Goal: Task Accomplishment & Management: Manage account settings

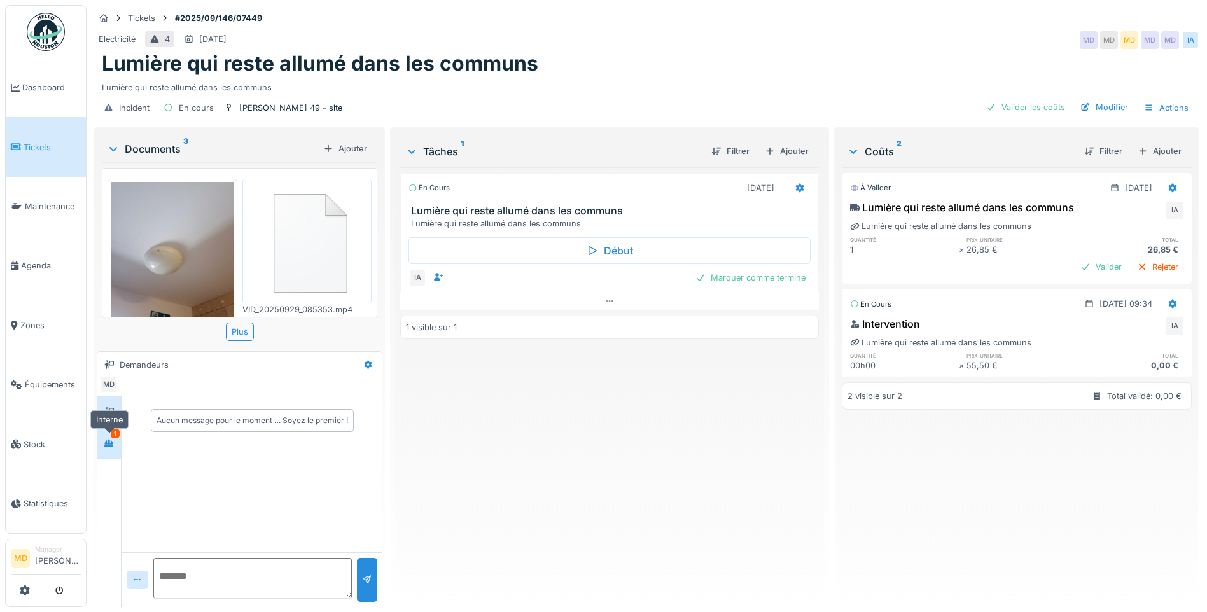
click at [101, 442] on div at bounding box center [108, 443] width 19 height 16
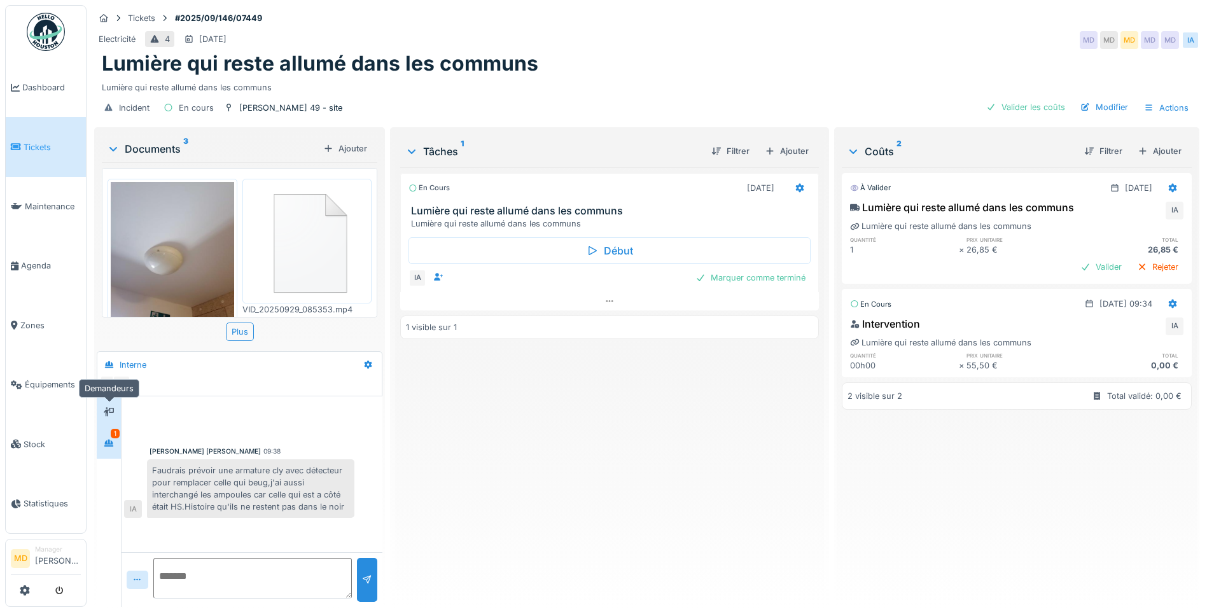
click at [117, 415] on div at bounding box center [108, 412] width 19 height 16
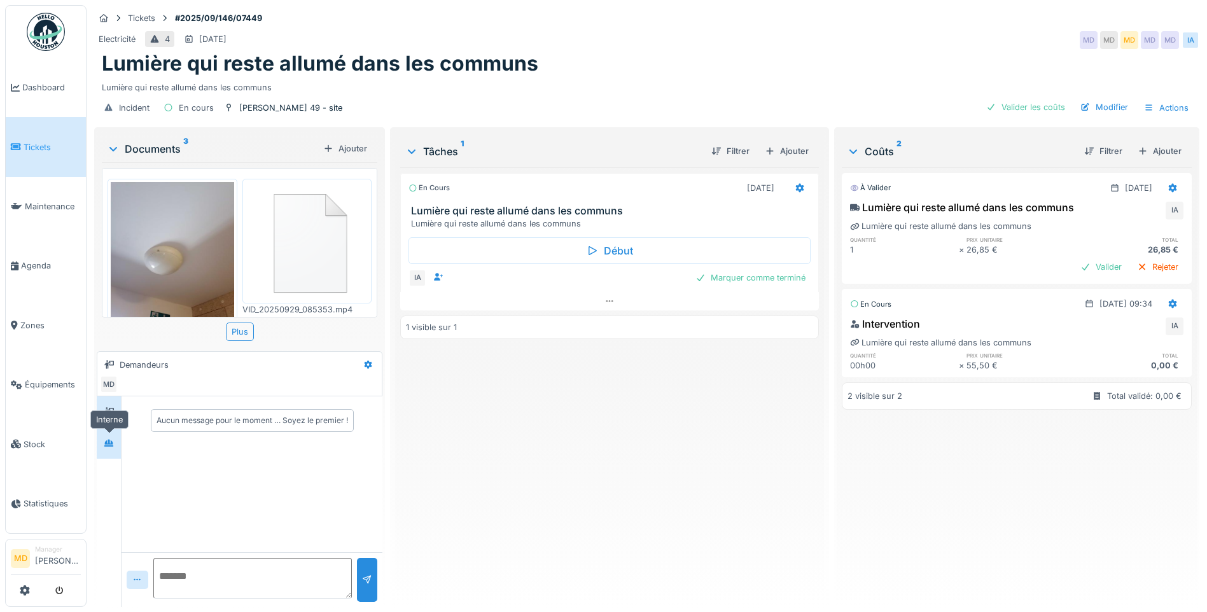
click at [118, 447] on div at bounding box center [108, 443] width 19 height 16
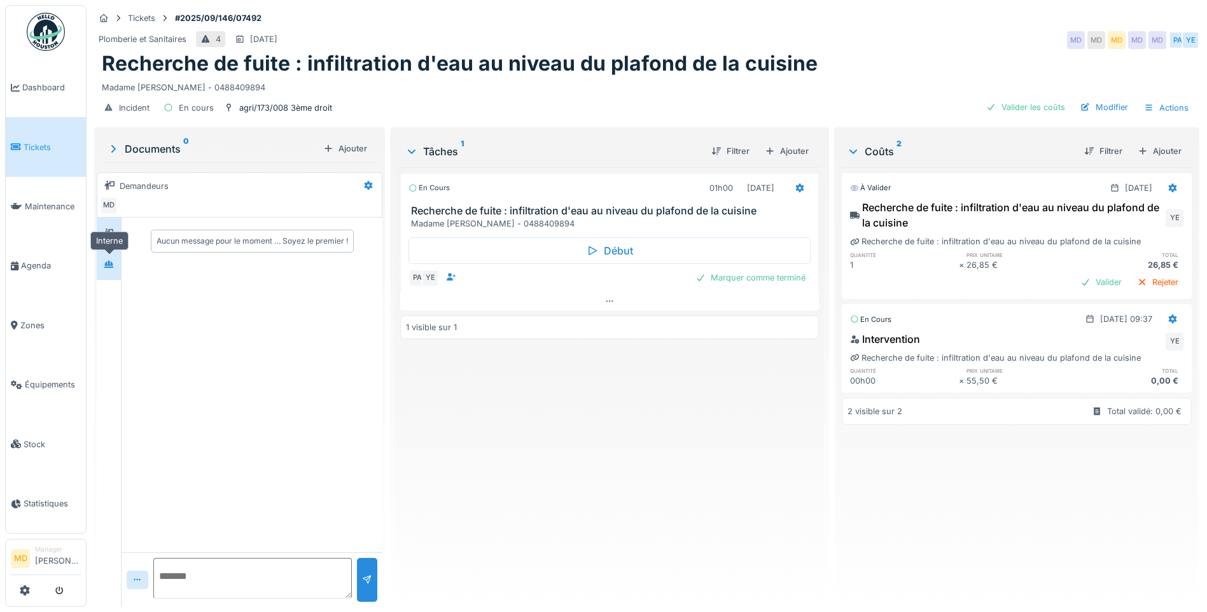
click at [114, 259] on div at bounding box center [109, 264] width 10 height 12
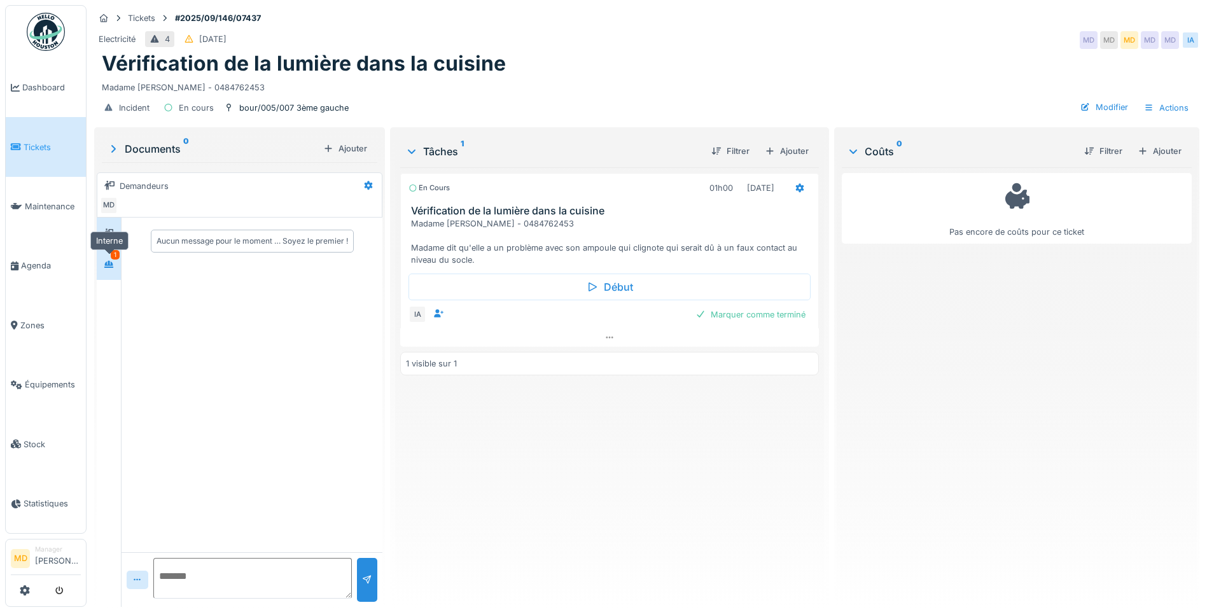
click at [114, 262] on icon at bounding box center [109, 264] width 10 height 8
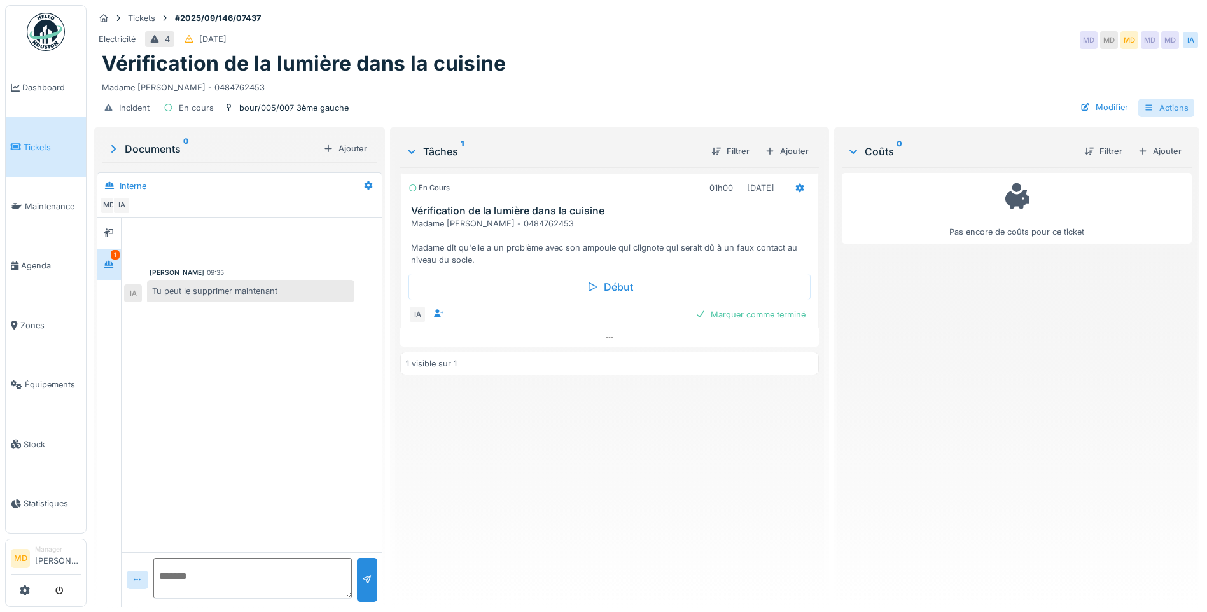
click at [1144, 111] on icon at bounding box center [1149, 108] width 10 height 8
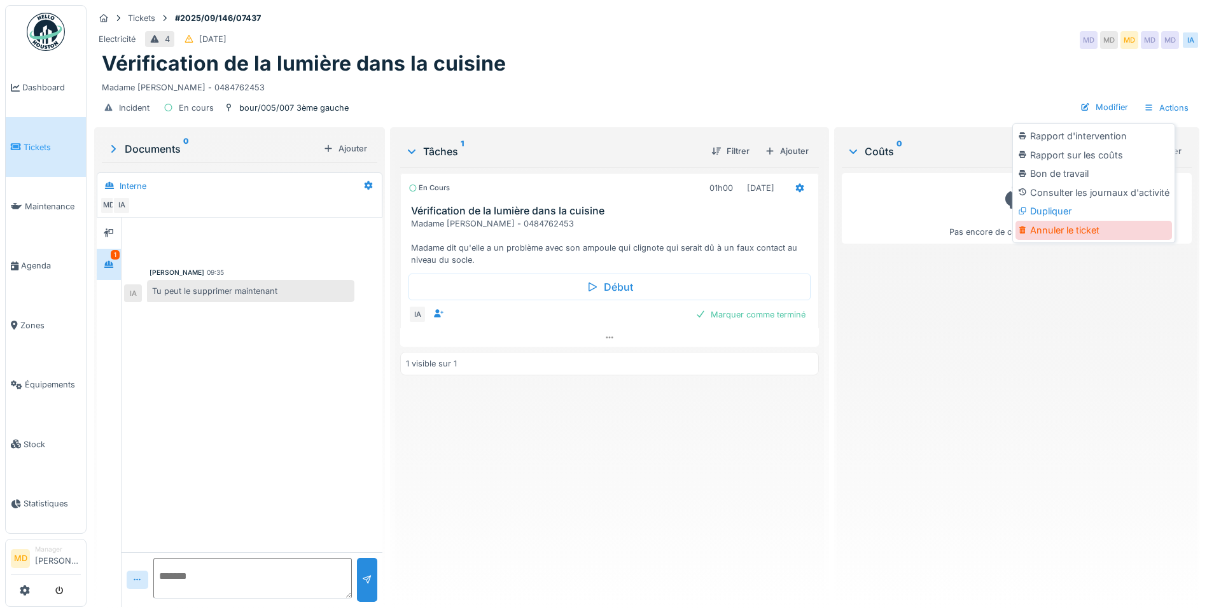
click at [1071, 233] on div "Annuler le ticket" at bounding box center [1094, 230] width 157 height 19
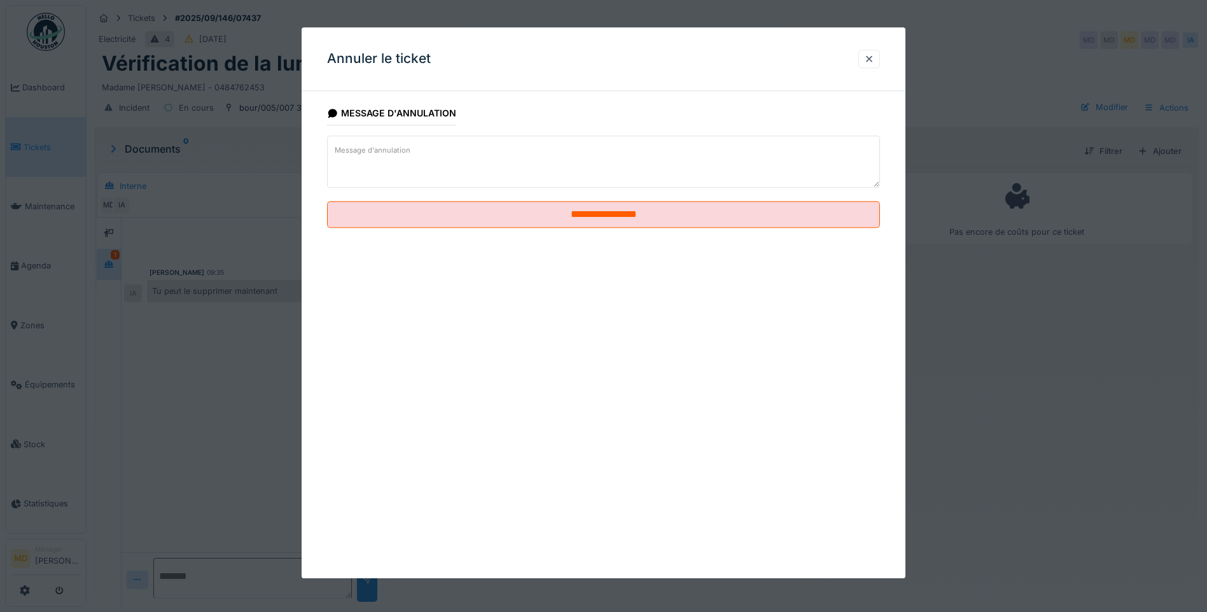
click at [474, 155] on textarea "Message d'annulation" at bounding box center [603, 162] width 553 height 52
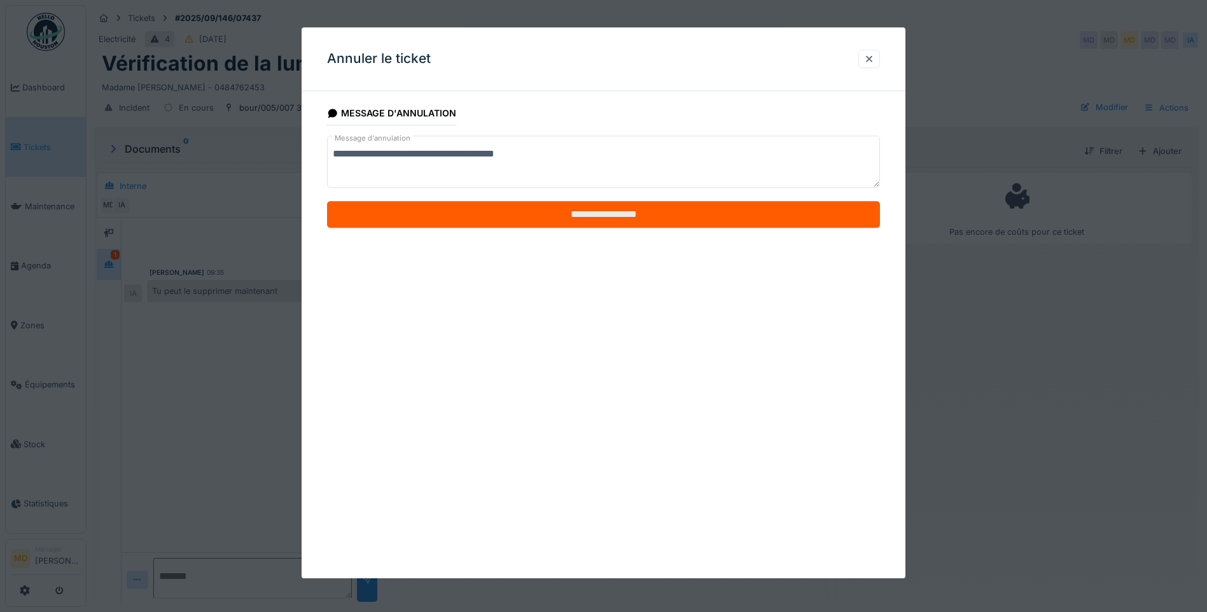
type textarea "**********"
click at [662, 210] on input "**********" at bounding box center [603, 215] width 553 height 27
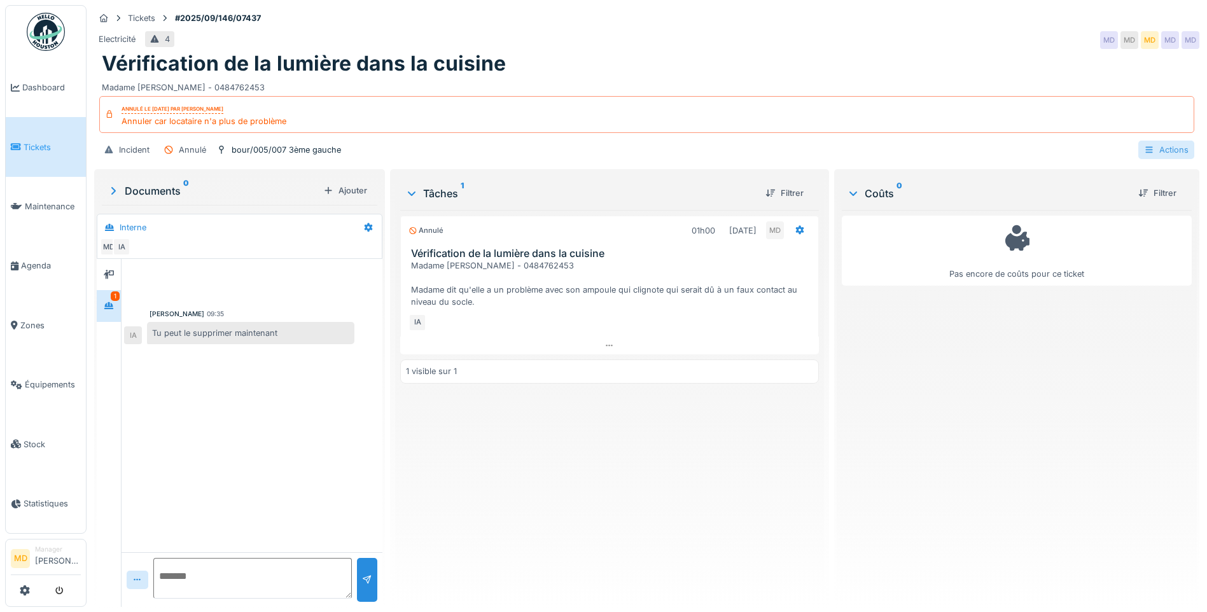
click at [1144, 144] on div at bounding box center [1149, 150] width 10 height 12
click at [1000, 328] on div "Pas encore de coûts pour ce ticket" at bounding box center [1017, 403] width 350 height 387
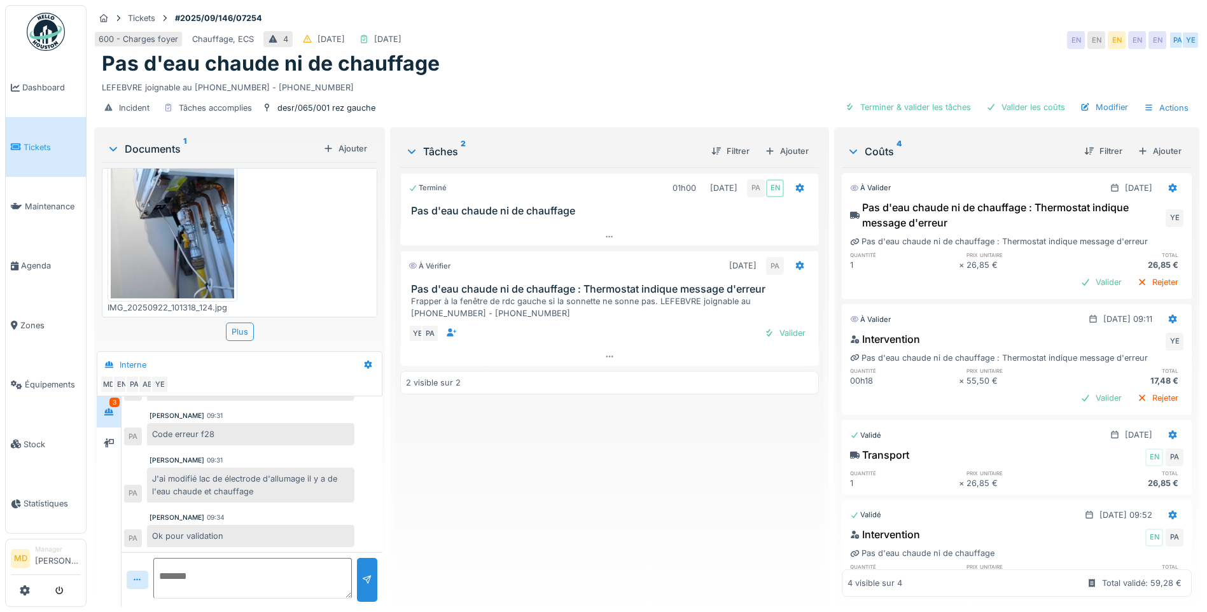
scroll to position [10, 0]
click at [775, 330] on div "Valider" at bounding box center [785, 333] width 52 height 17
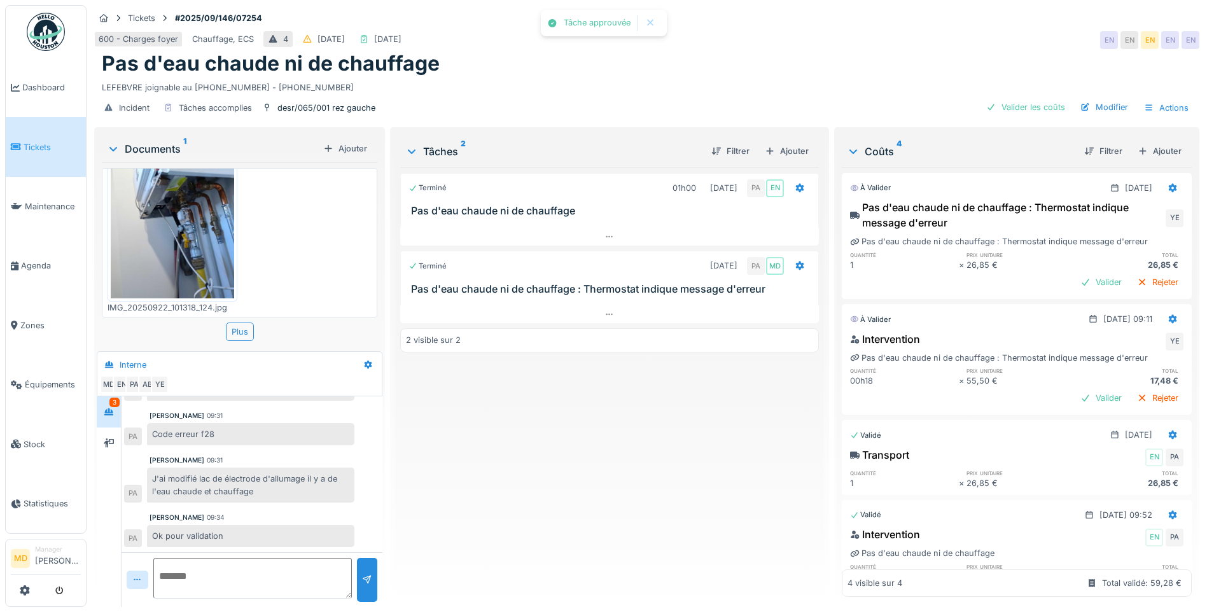
scroll to position [43, 0]
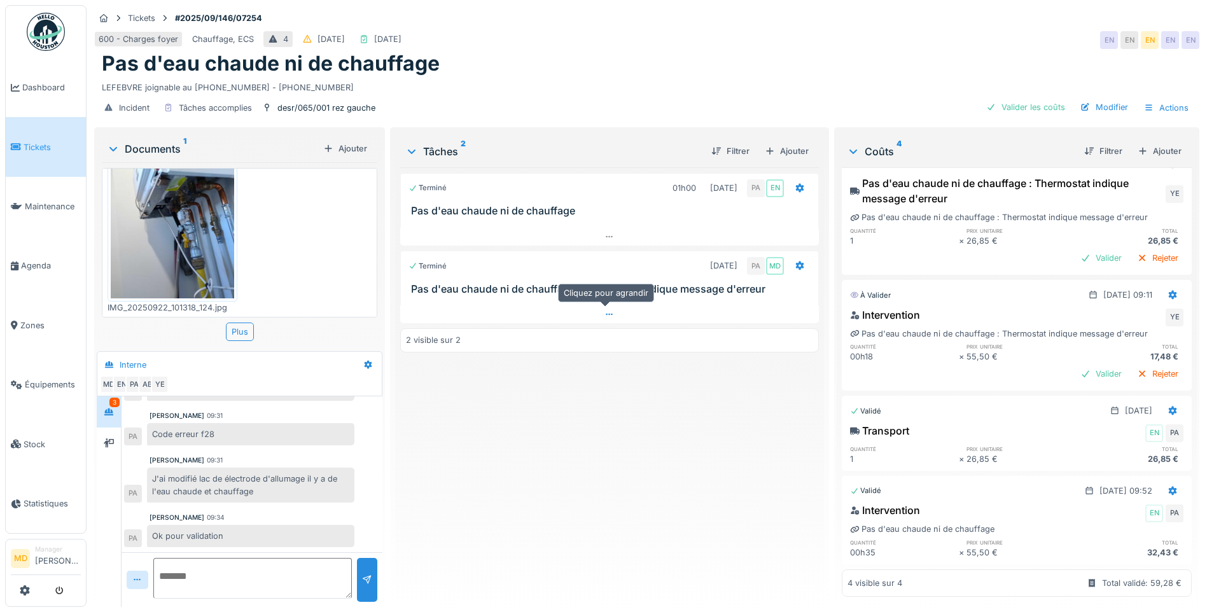
click at [609, 311] on icon at bounding box center [610, 315] width 10 height 8
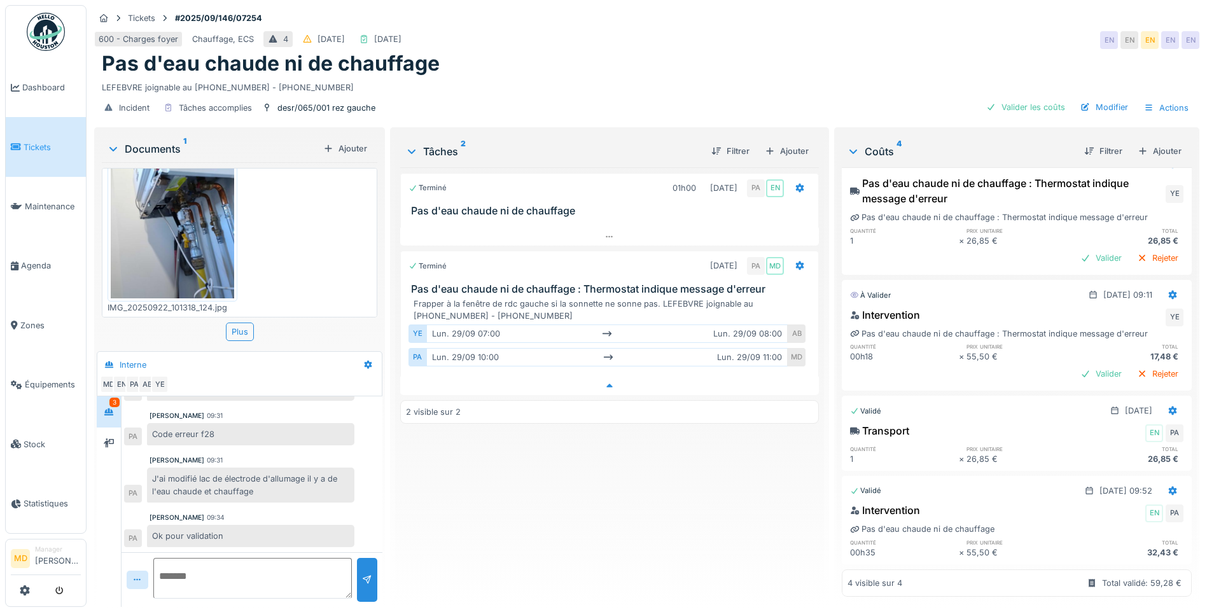
scroll to position [10, 0]
click at [613, 380] on div at bounding box center [609, 386] width 419 height 18
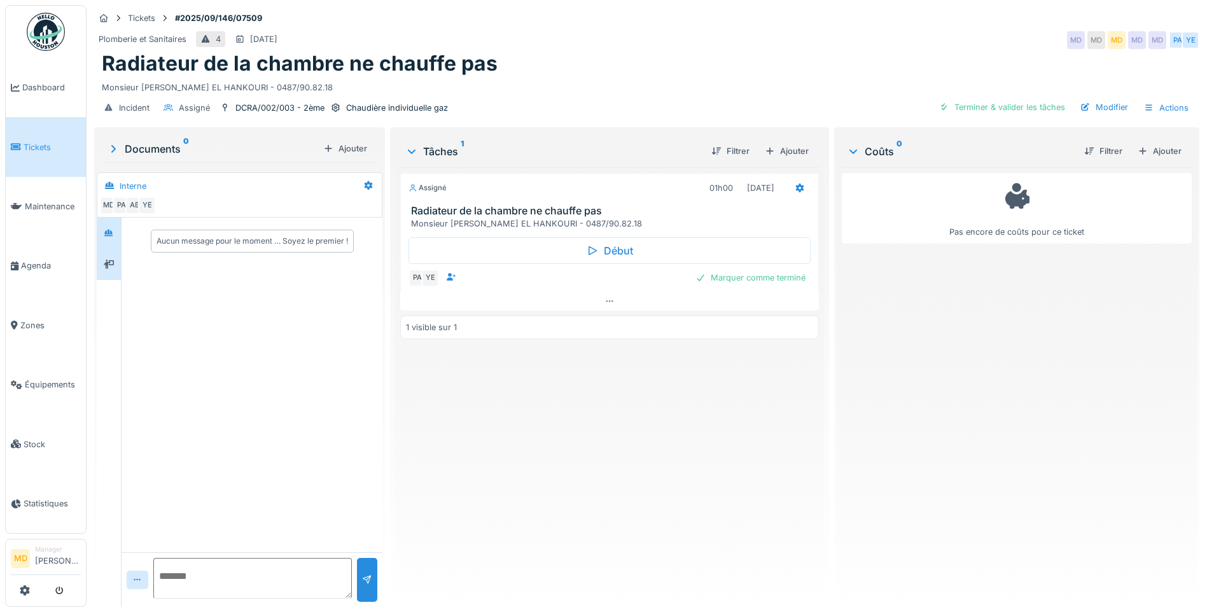
click at [106, 261] on icon at bounding box center [109, 264] width 10 height 8
click at [113, 228] on div at bounding box center [109, 233] width 10 height 12
click at [606, 304] on icon at bounding box center [610, 301] width 10 height 8
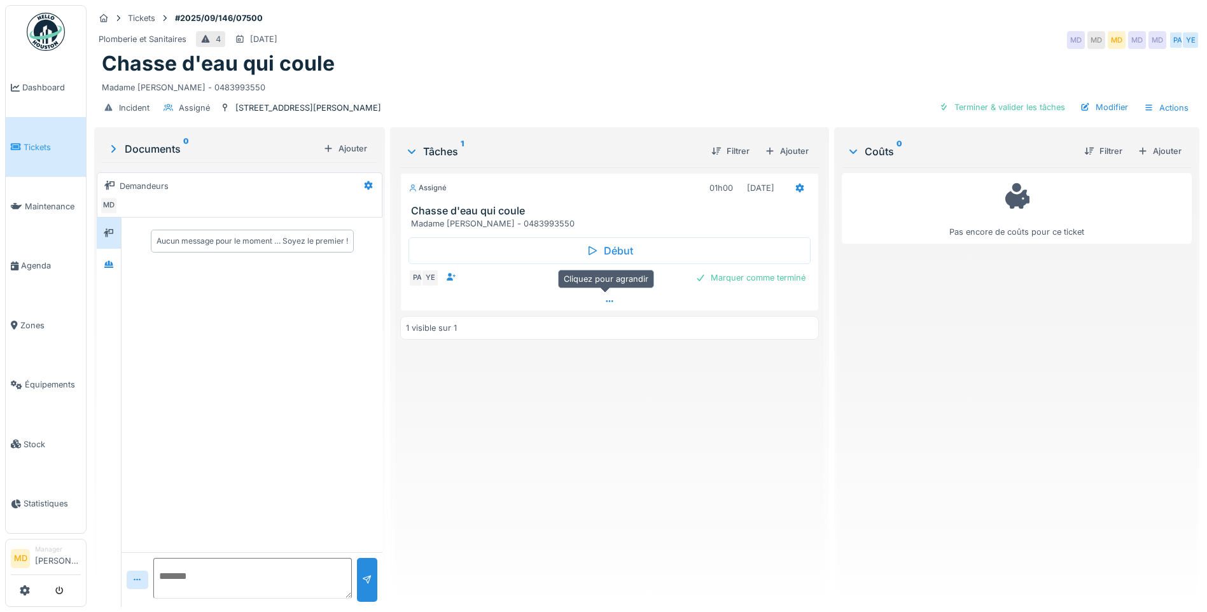
click at [597, 301] on div at bounding box center [609, 301] width 417 height 18
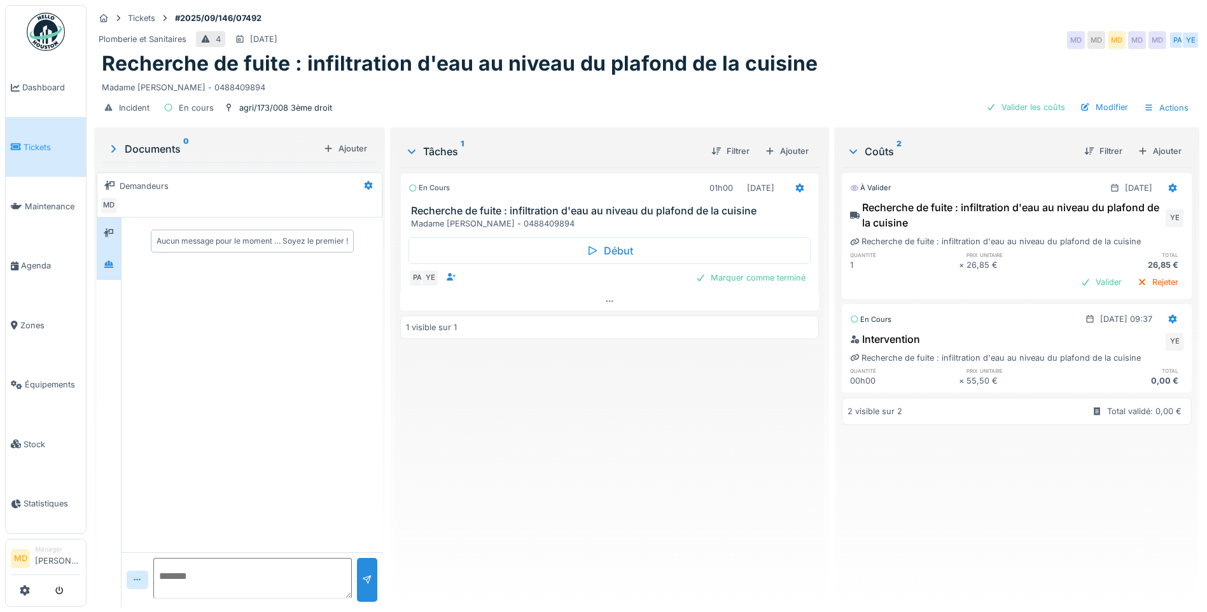
click at [115, 267] on div at bounding box center [108, 264] width 19 height 16
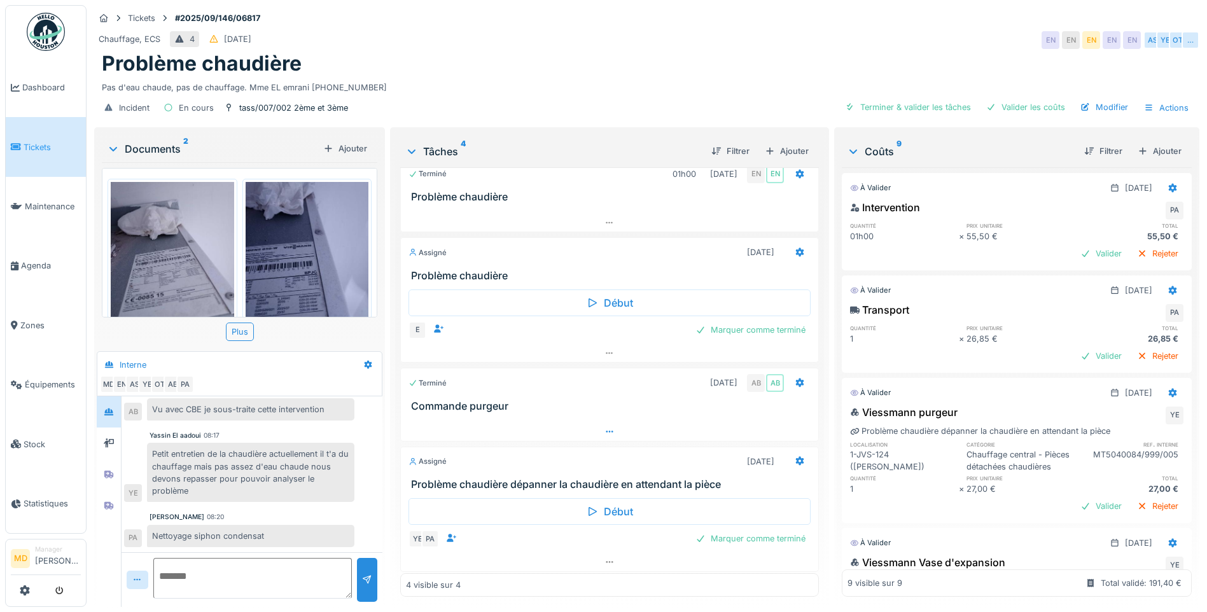
scroll to position [18, 0]
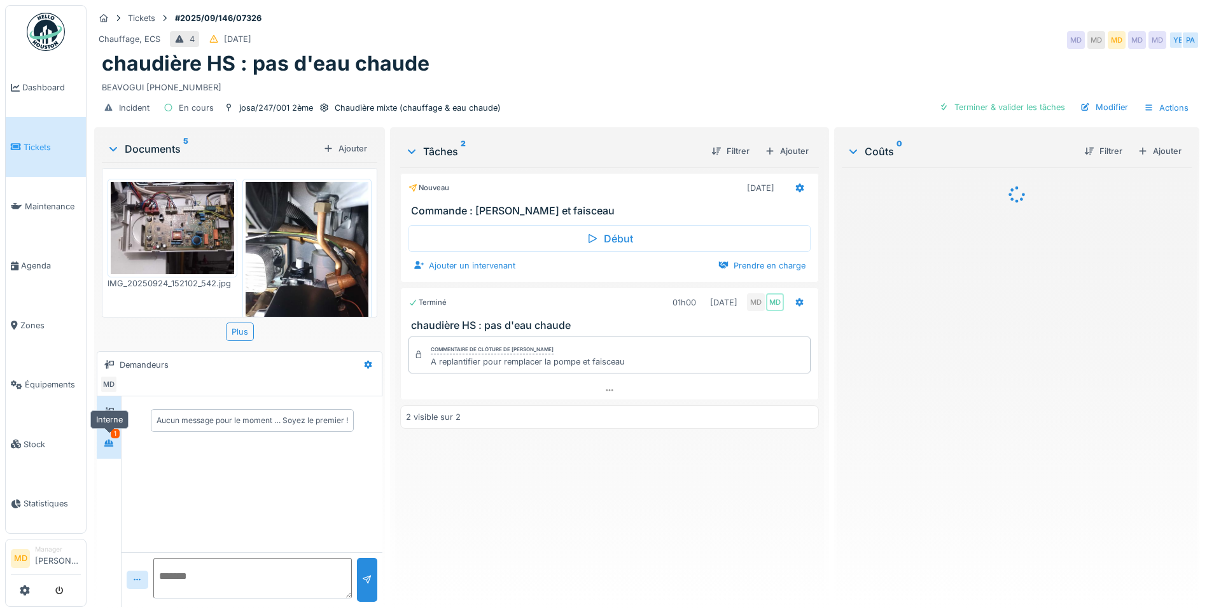
click at [104, 450] on div at bounding box center [108, 443] width 19 height 16
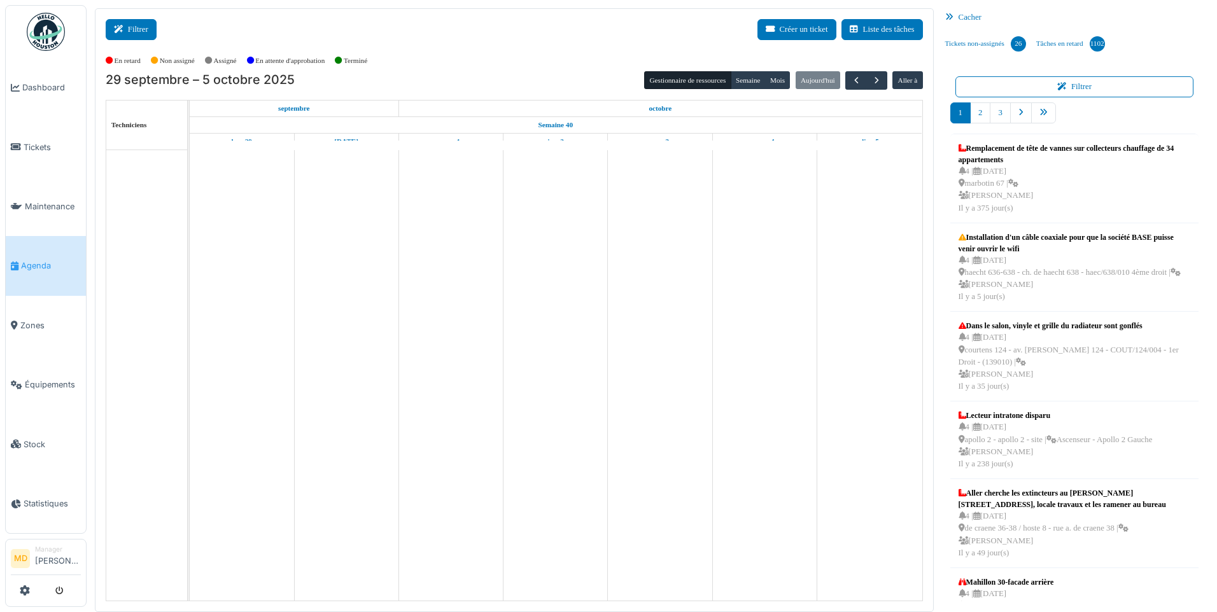
click at [129, 29] on button "Filtrer" at bounding box center [131, 29] width 51 height 21
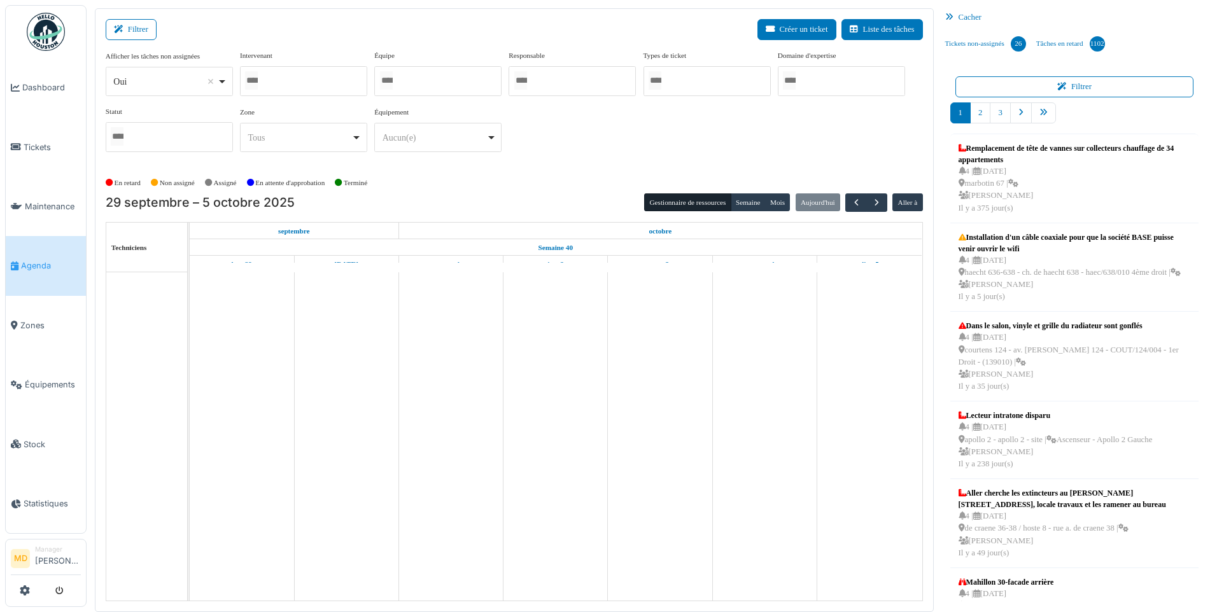
click at [326, 85] on div at bounding box center [303, 81] width 127 height 30
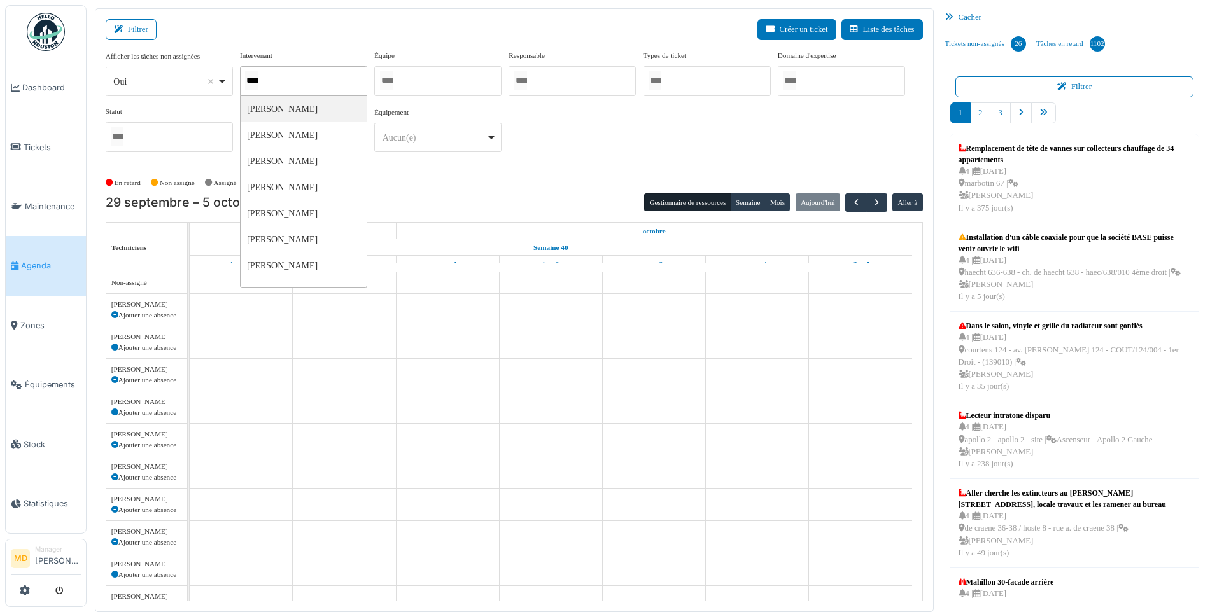
type input "*****"
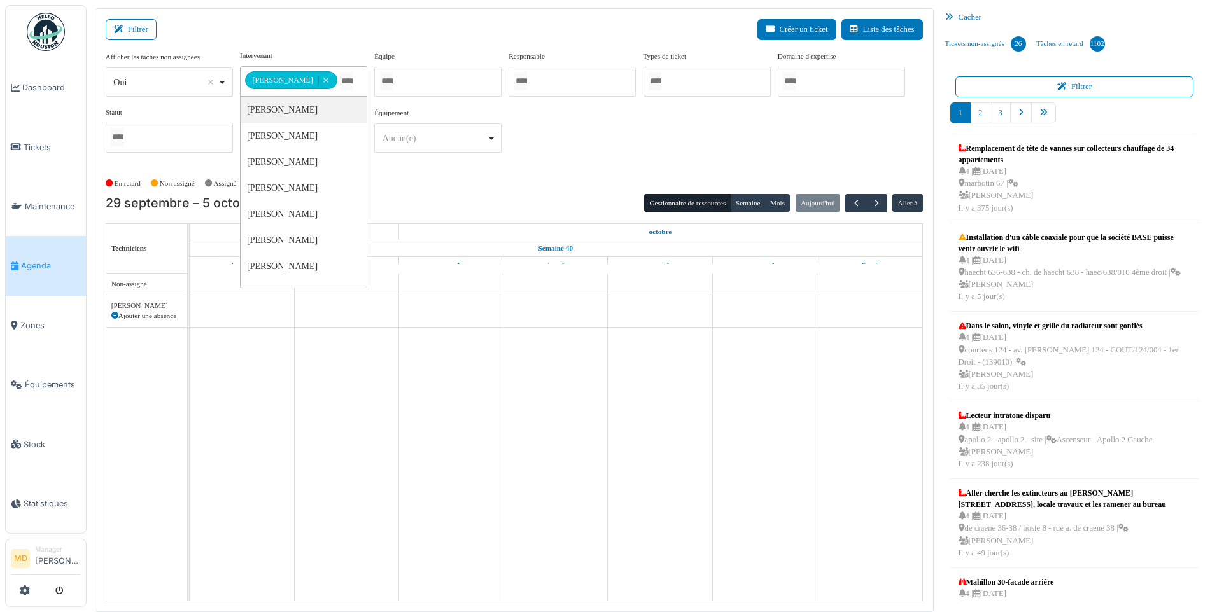
click at [725, 126] on div "**********" at bounding box center [514, 106] width 817 height 113
click at [741, 190] on div "En retard Non assigné Assigné En attente d'approbation Terminé" at bounding box center [514, 183] width 817 height 21
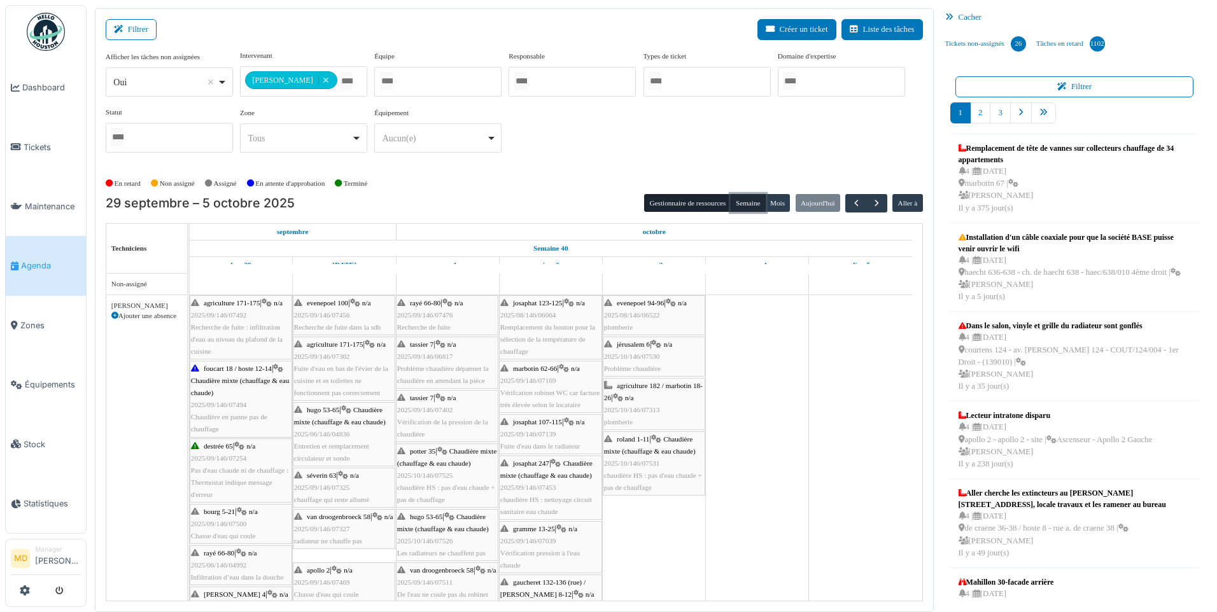
click at [746, 206] on button "Semaine" at bounding box center [748, 203] width 35 height 18
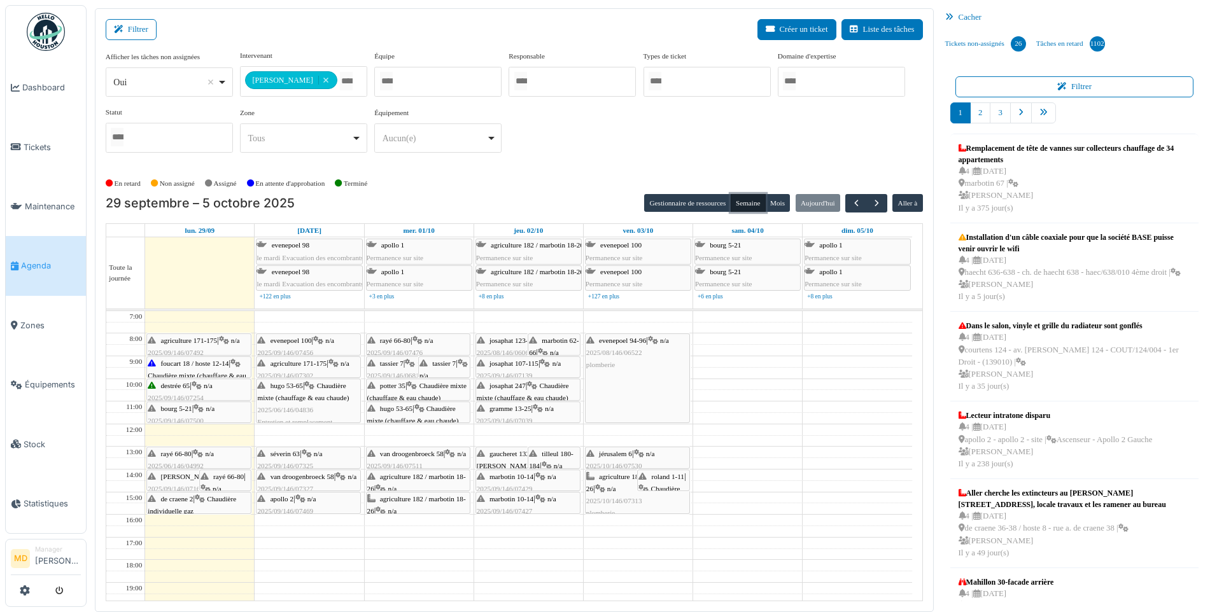
click at [662, 480] on div "roland 1-11 | Chaudière mixte (chauffage & eau chaude) 2025/10/146/07531 chaudi…" at bounding box center [663, 532] width 50 height 122
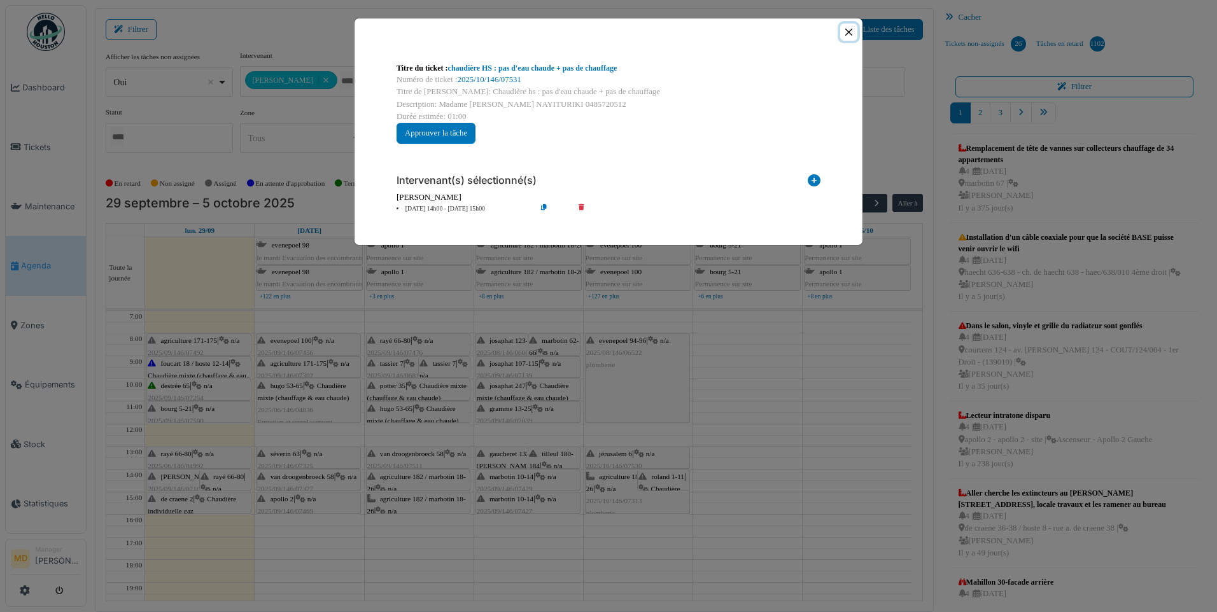
click at [852, 31] on button "Close" at bounding box center [848, 32] width 17 height 17
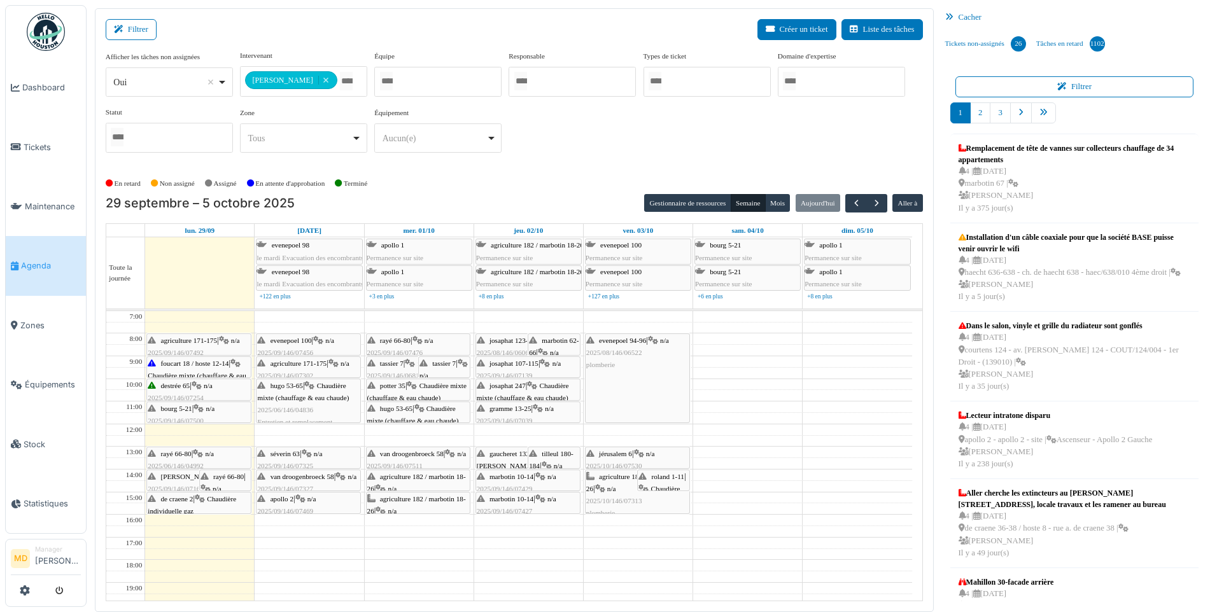
click at [646, 362] on div "evenepoel 94-96 | n/a 2025/08/146/06522 plomberie" at bounding box center [637, 353] width 102 height 37
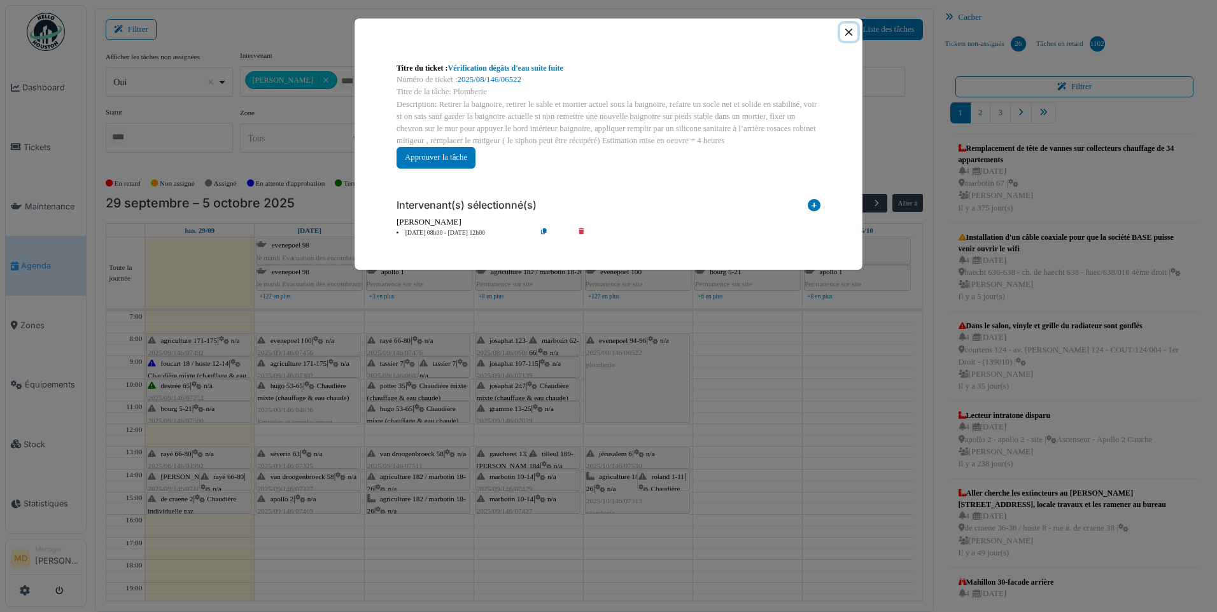
click at [848, 25] on button "Close" at bounding box center [848, 32] width 17 height 17
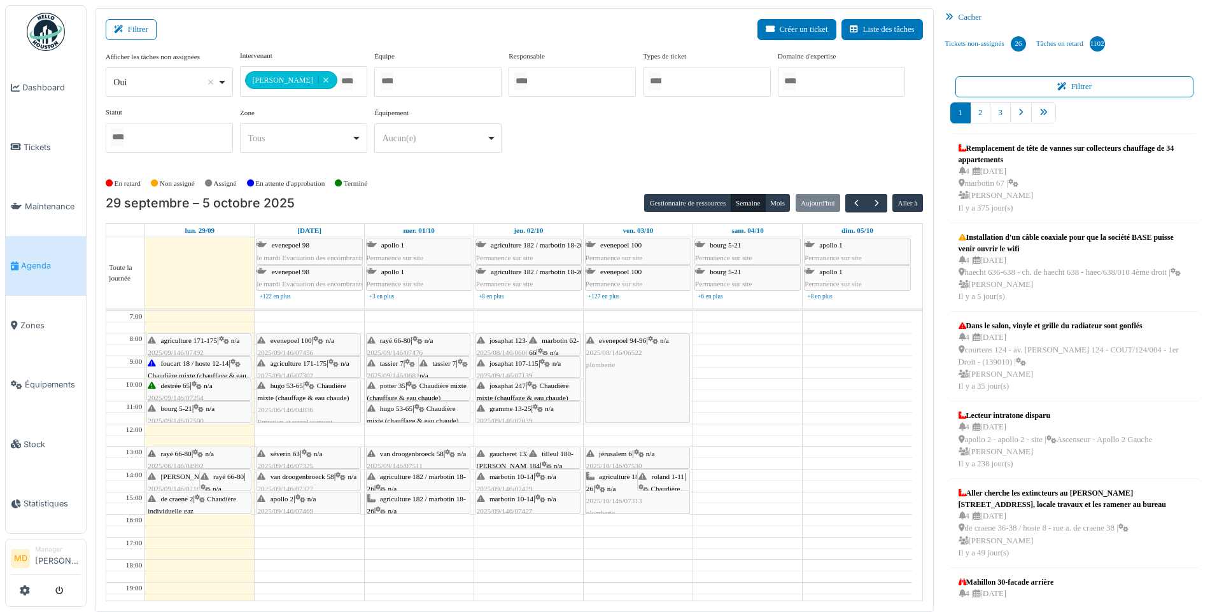
click at [327, 401] on div "hugo 53-65 | Chaudière mixte (chauffage & eau chaude) 2025/06/146/04836 Entreti…" at bounding box center [308, 410] width 102 height 61
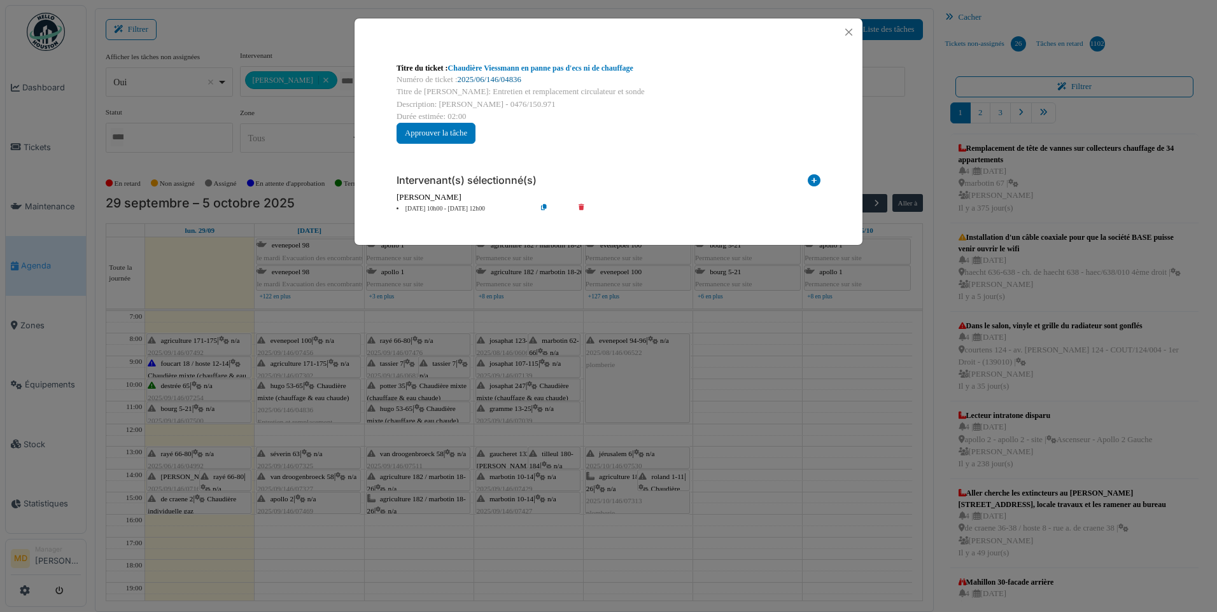
click at [495, 80] on link "2025/06/146/04836" at bounding box center [490, 79] width 64 height 9
click at [842, 29] on button "Close" at bounding box center [848, 32] width 17 height 17
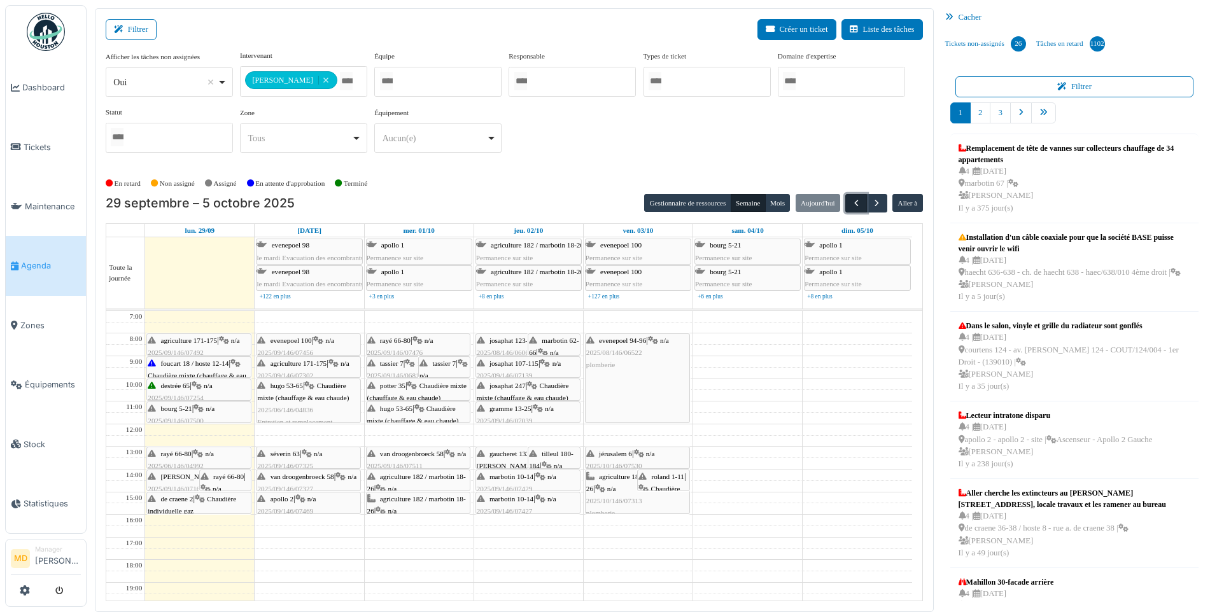
click at [846, 206] on button "button" at bounding box center [855, 203] width 21 height 18
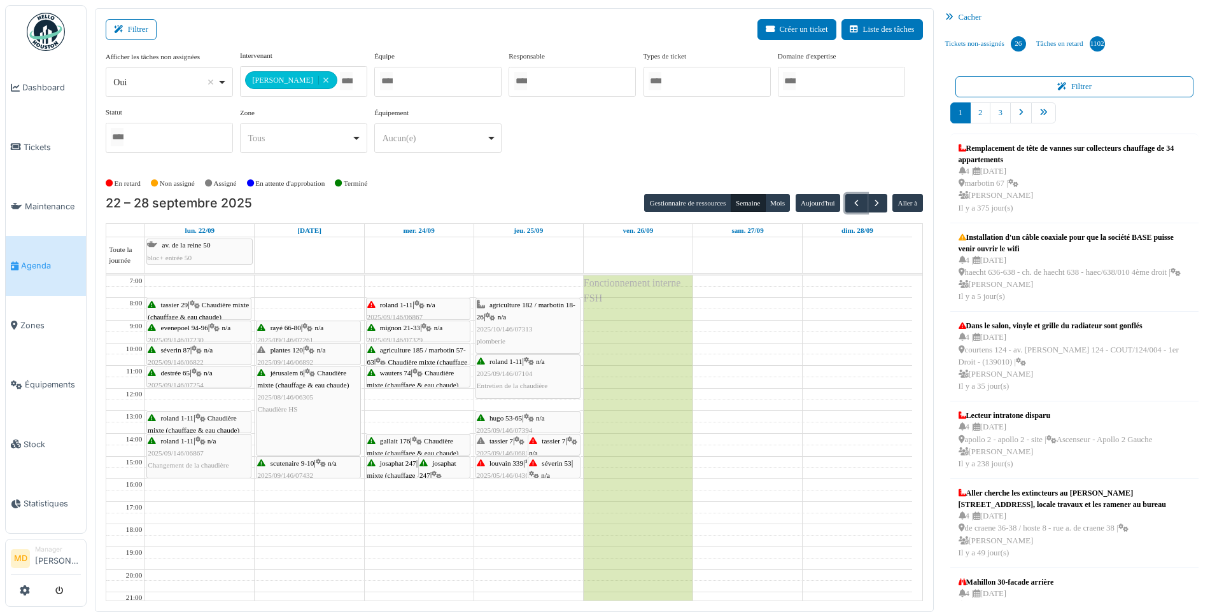
click at [545, 438] on span "tassier 7" at bounding box center [554, 441] width 24 height 8
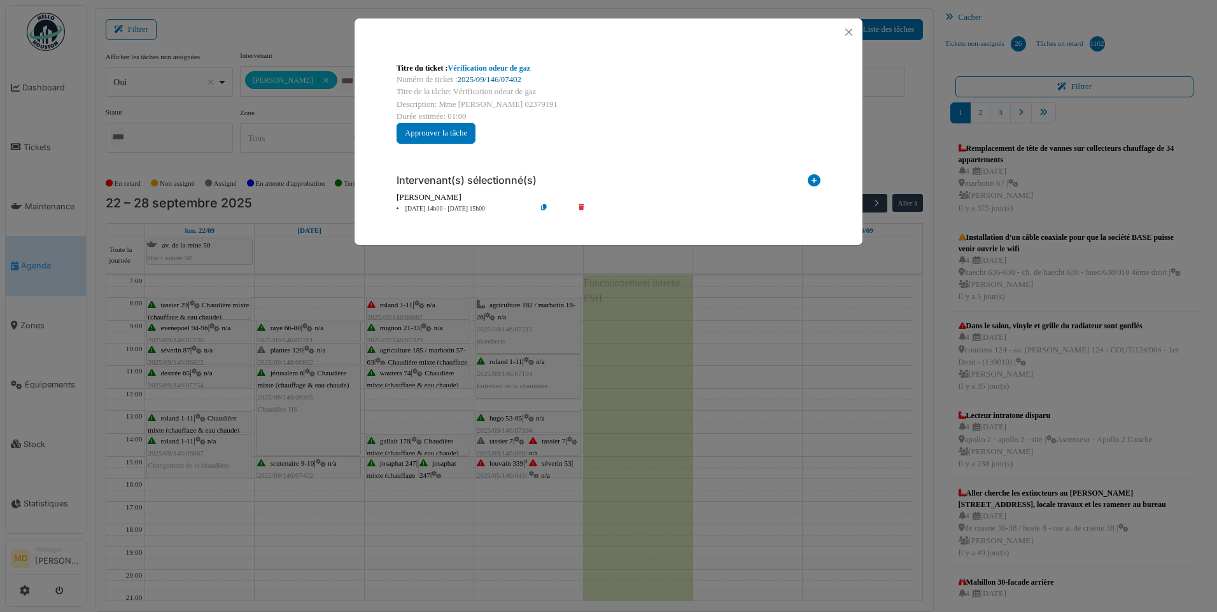
click at [483, 81] on link "2025/09/146/07402" at bounding box center [490, 79] width 64 height 9
click at [850, 29] on button "Close" at bounding box center [848, 32] width 17 height 17
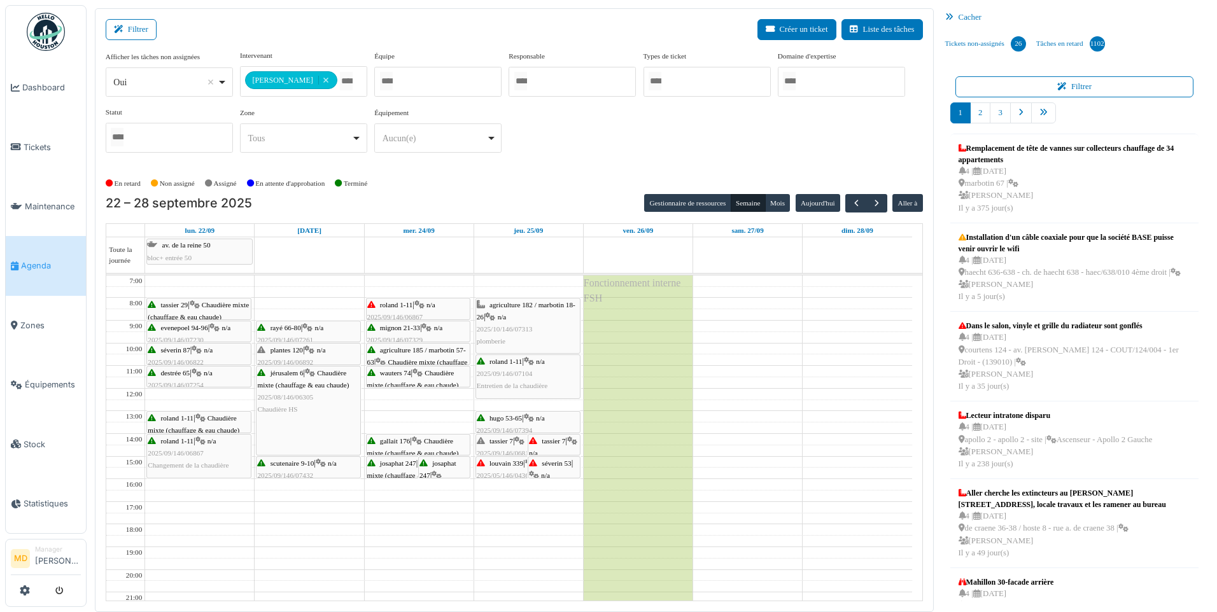
click at [561, 463] on span "séverin 53" at bounding box center [556, 463] width 29 height 8
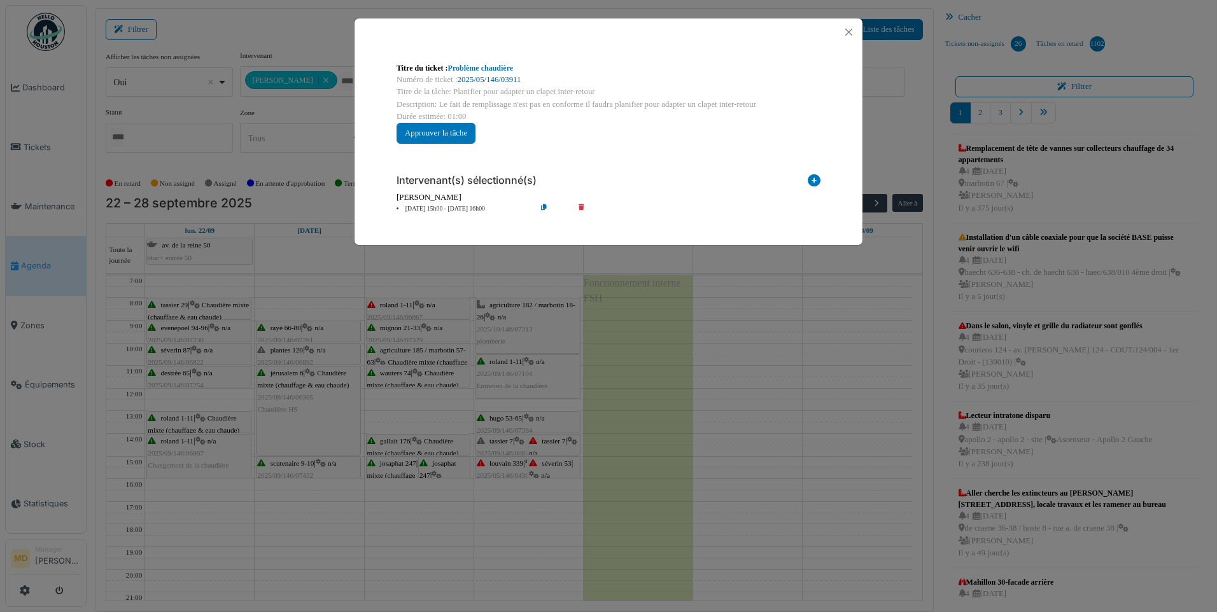
click at [502, 79] on link "2025/05/146/03911" at bounding box center [490, 79] width 64 height 9
click at [846, 30] on button "Close" at bounding box center [848, 32] width 17 height 17
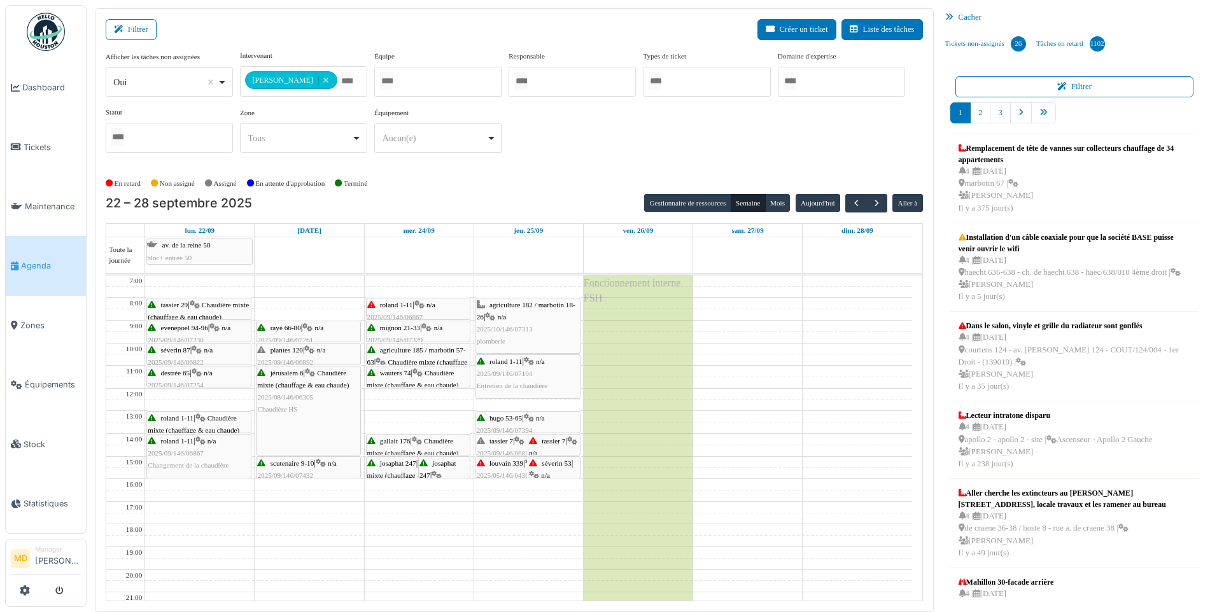
click at [497, 463] on span "louvain 339" at bounding box center [506, 463] width 34 height 8
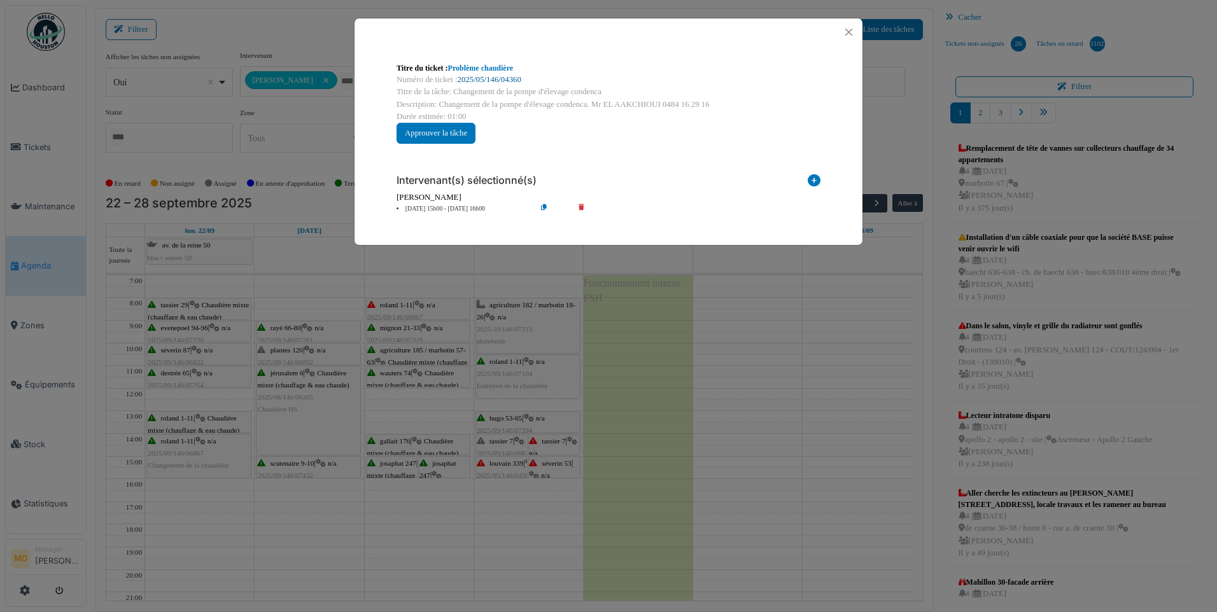
click at [472, 83] on link "2025/05/146/04360" at bounding box center [490, 79] width 64 height 9
click at [845, 34] on button "Close" at bounding box center [848, 32] width 17 height 17
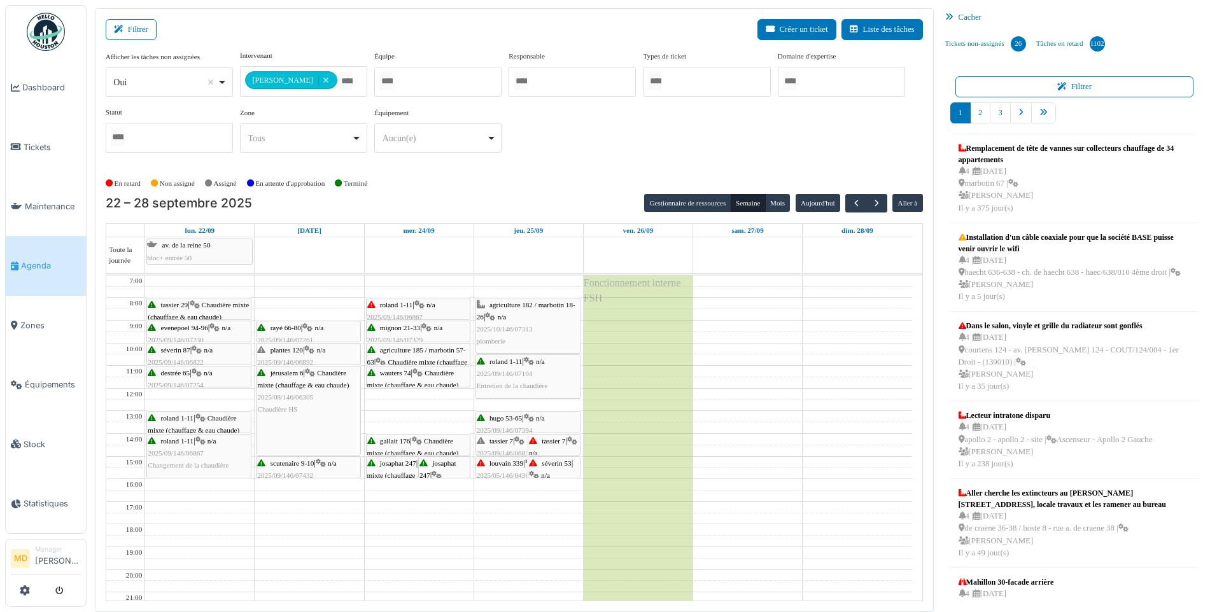
click at [877, 212] on div "22 – 28 septembre 2025 Gestionnaire de ressources Semaine Mois Aujourd'hui Alle…" at bounding box center [514, 397] width 817 height 407
click at [874, 203] on span "button" at bounding box center [876, 203] width 11 height 11
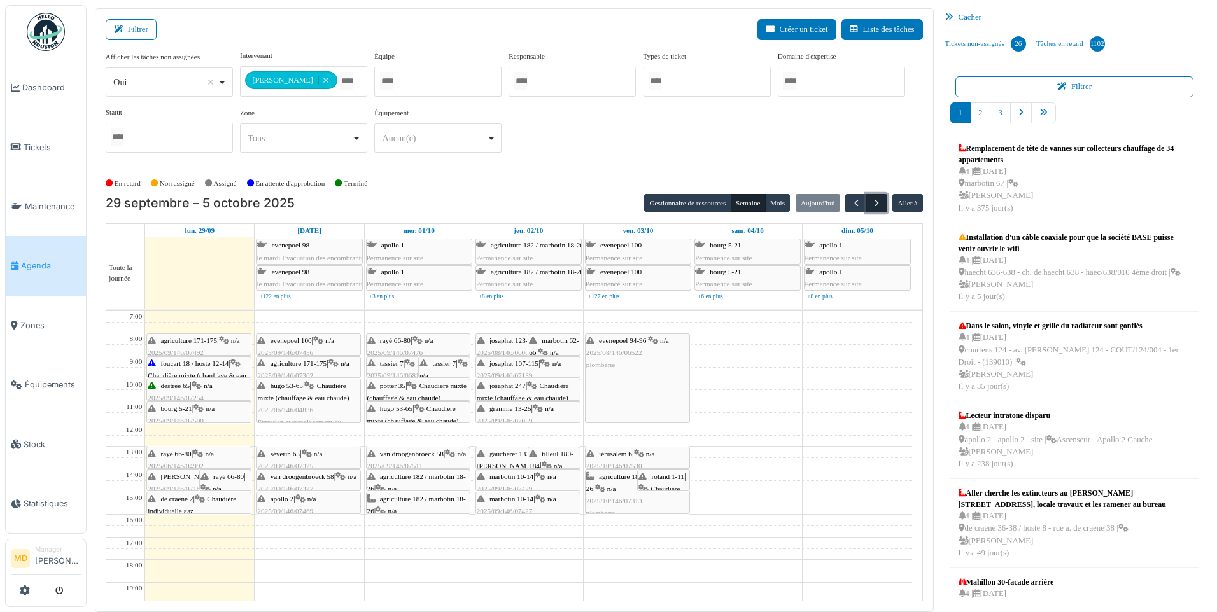
click at [876, 198] on span "button" at bounding box center [876, 203] width 11 height 11
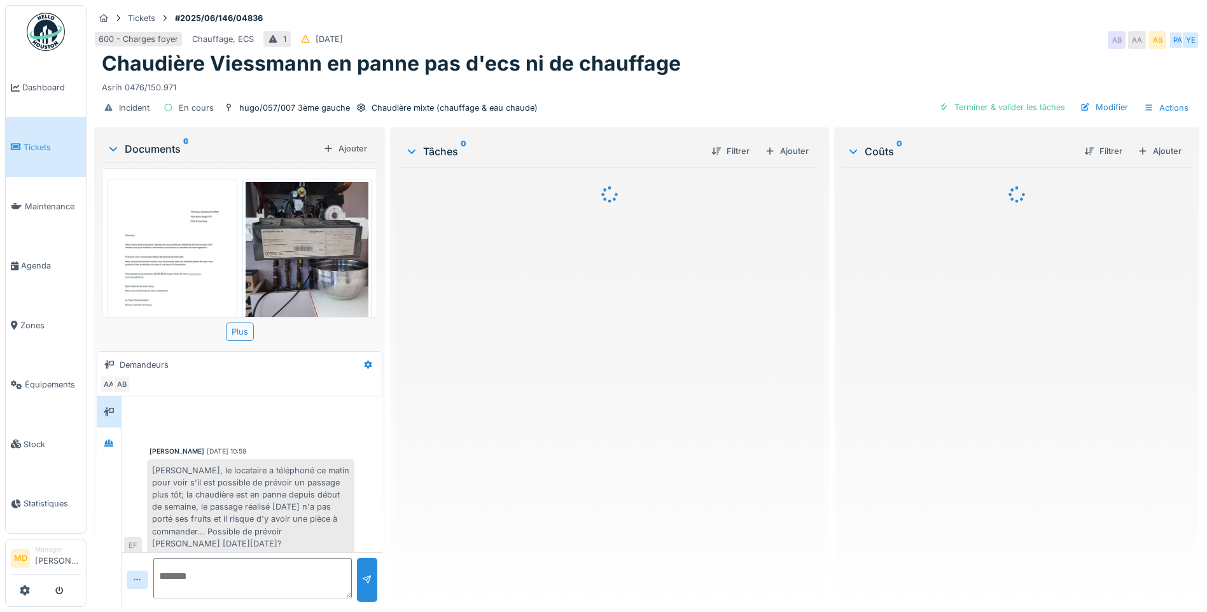
scroll to position [8, 0]
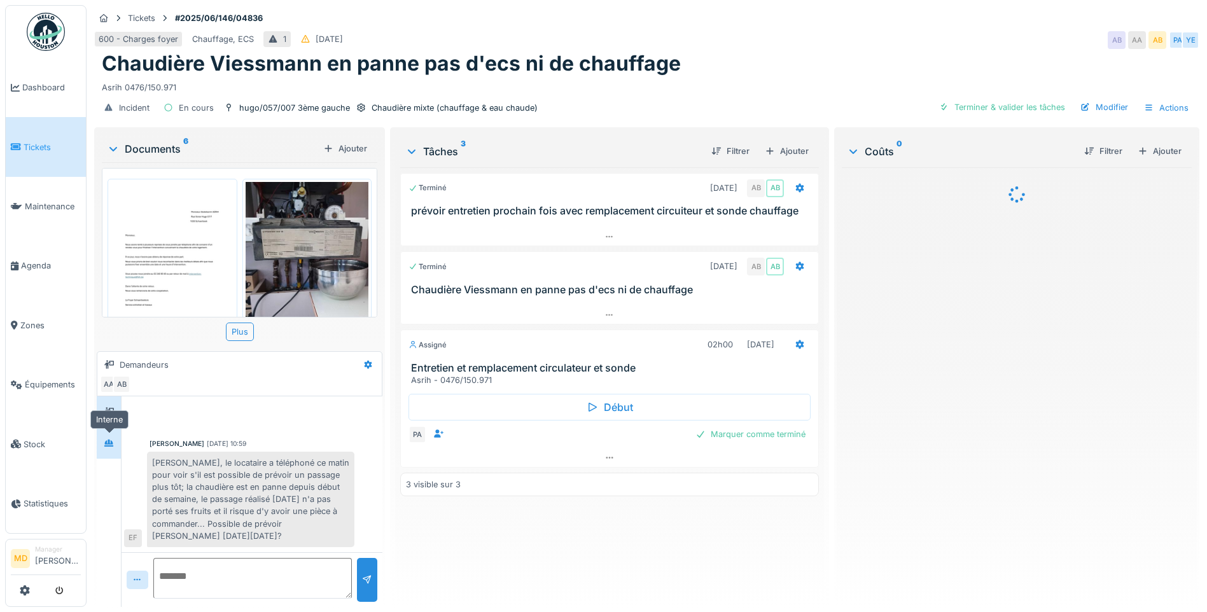
click at [114, 443] on icon at bounding box center [109, 443] width 10 height 8
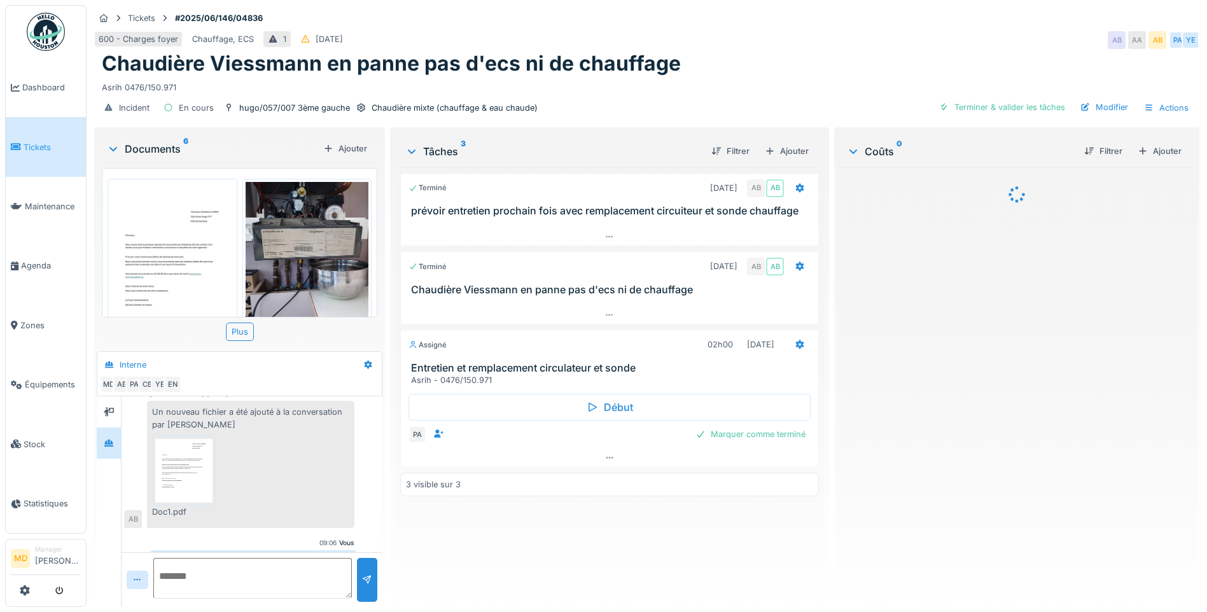
scroll to position [347, 0]
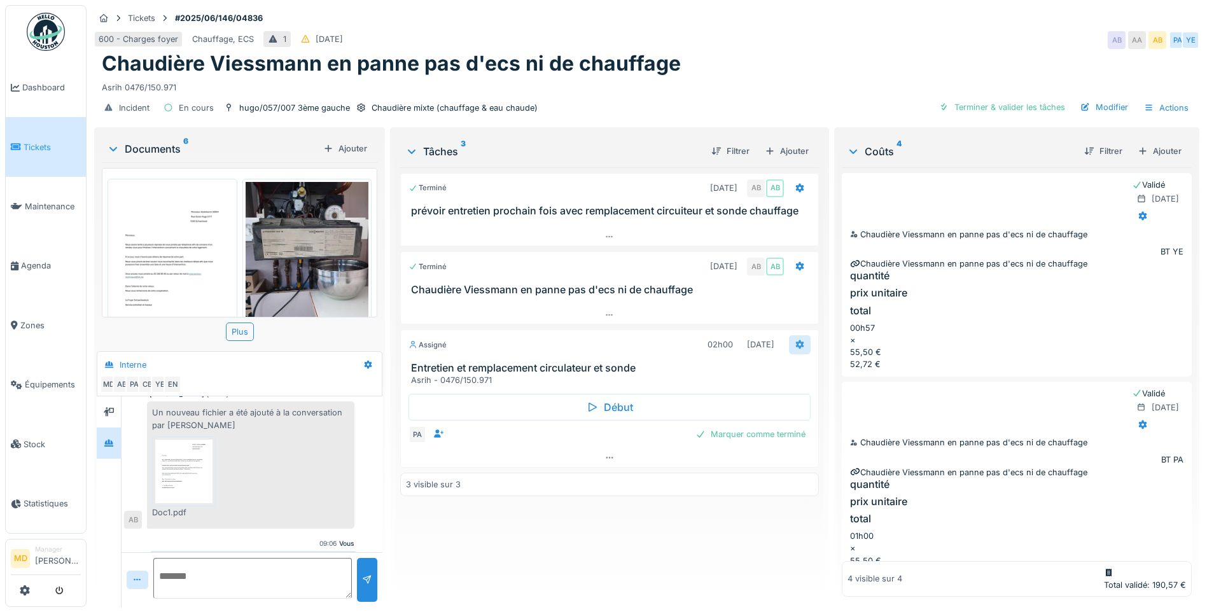
click at [789, 335] on div at bounding box center [800, 344] width 22 height 18
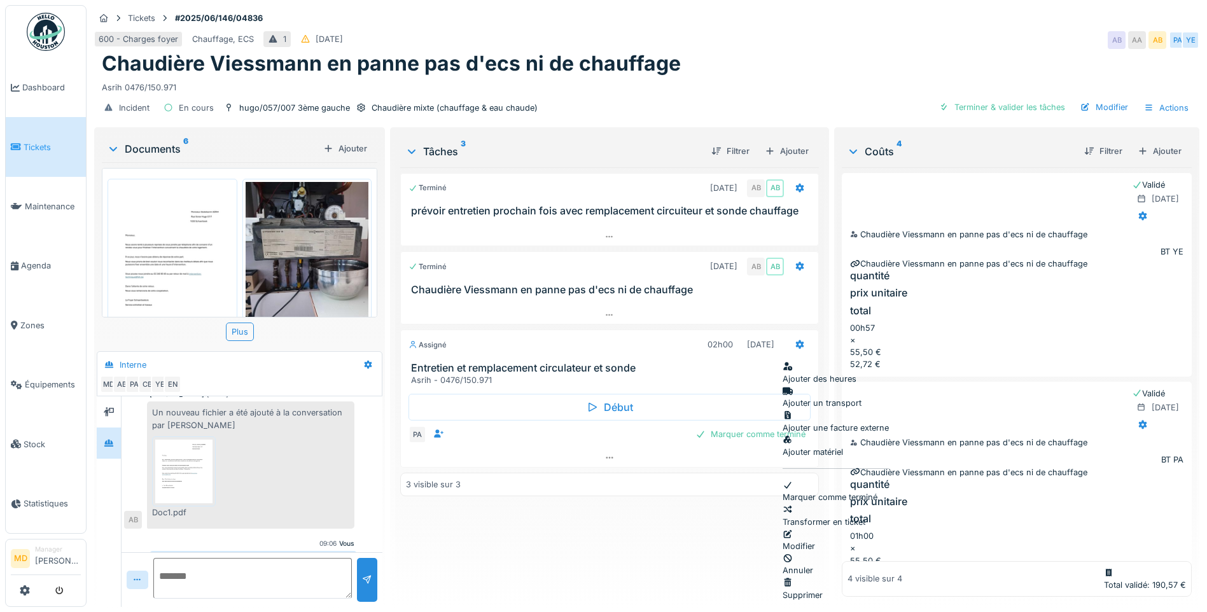
click at [806, 528] on div "Modifier" at bounding box center [836, 540] width 106 height 24
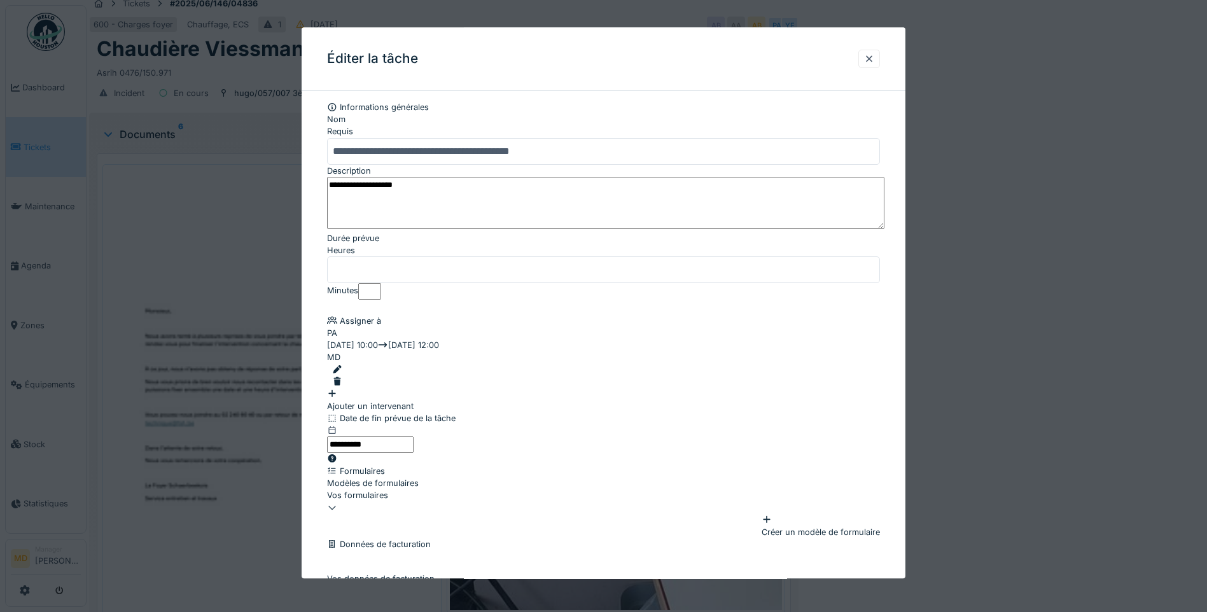
click at [462, 146] on input "**********" at bounding box center [603, 151] width 553 height 27
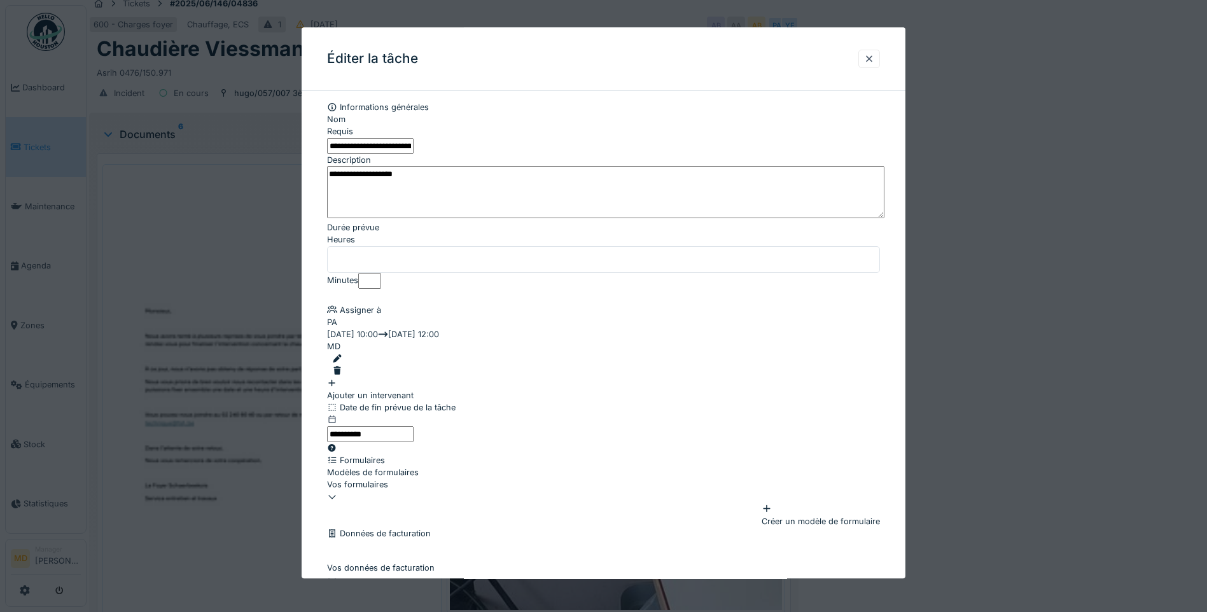
click at [414, 146] on input "**********" at bounding box center [370, 146] width 87 height 16
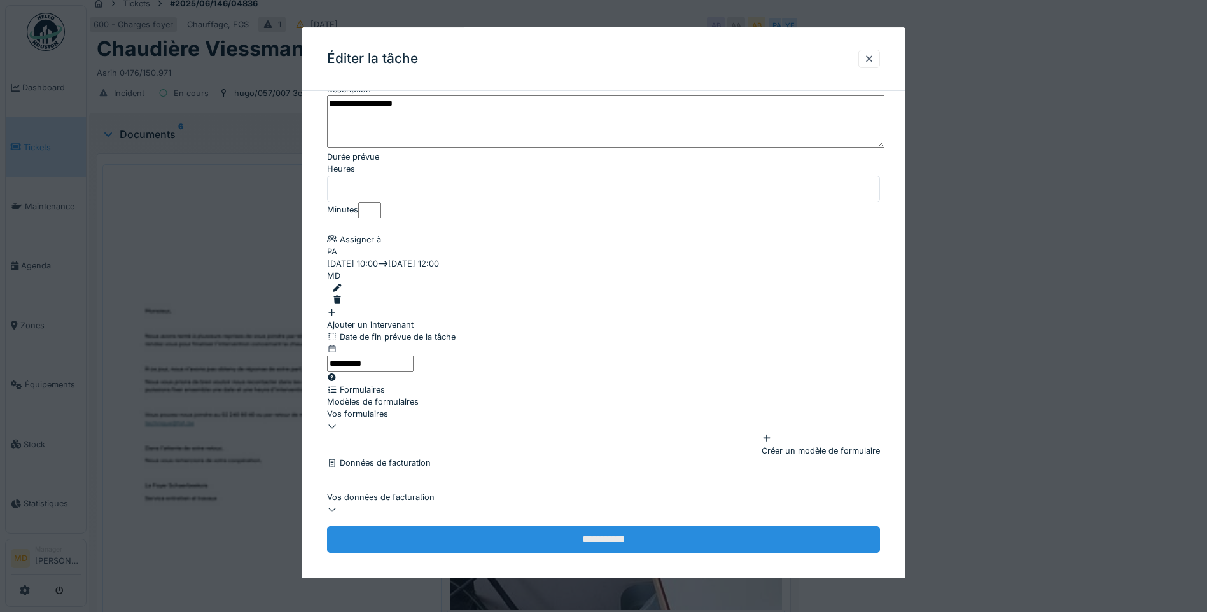
type input "**********"
click at [540, 526] on input "**********" at bounding box center [603, 539] width 553 height 27
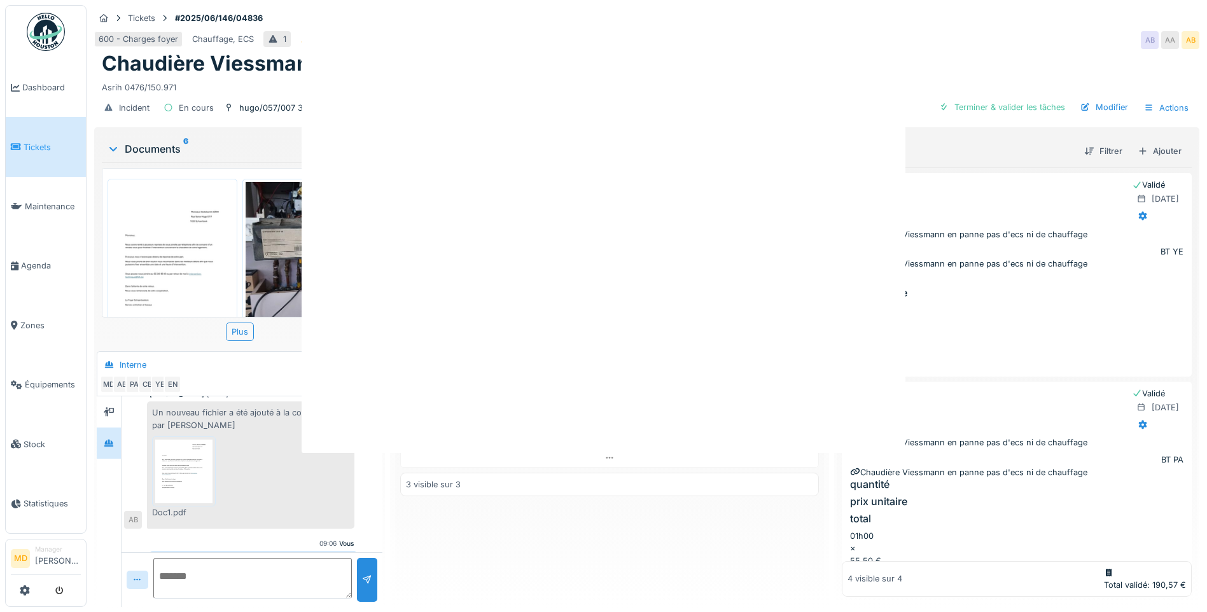
scroll to position [0, 0]
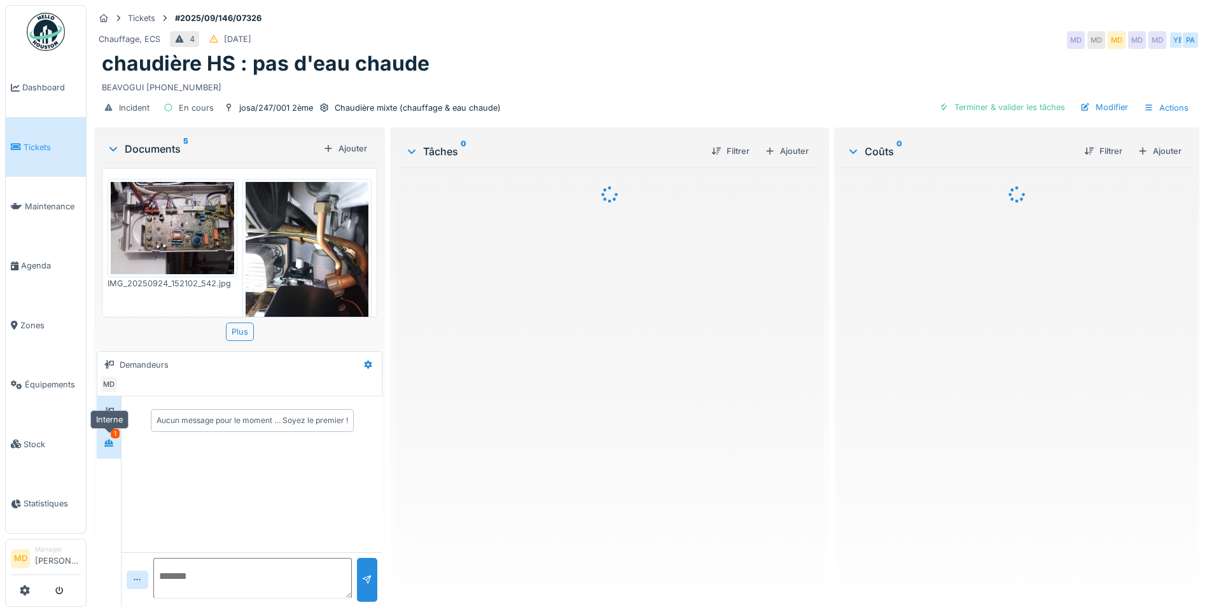
click at [106, 445] on icon at bounding box center [109, 443] width 10 height 8
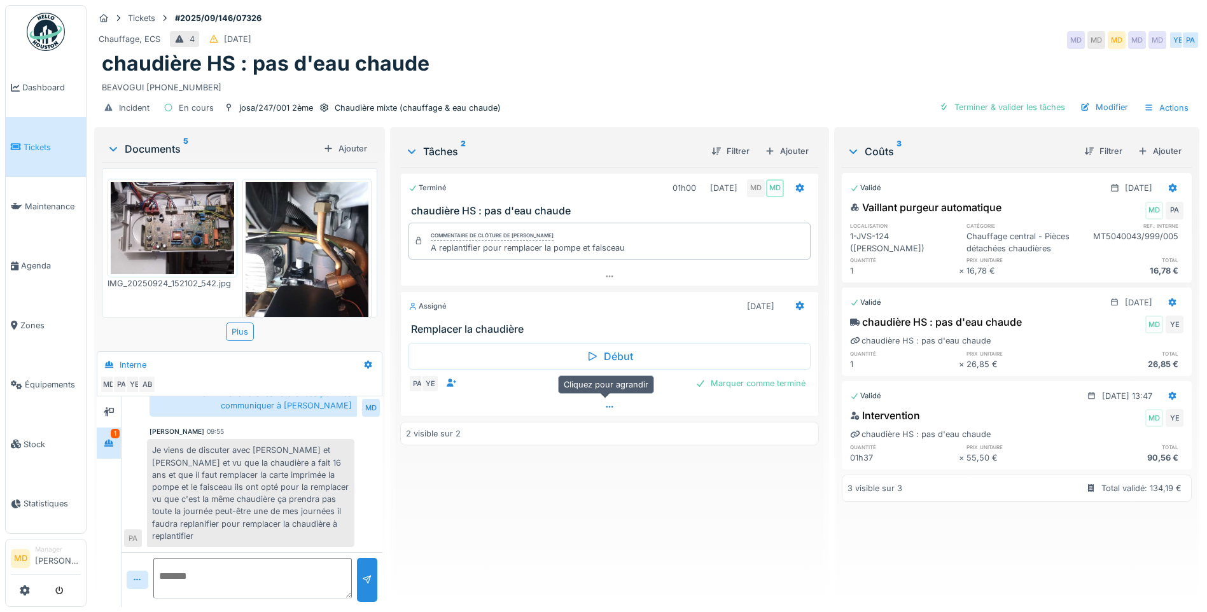
click at [611, 405] on div at bounding box center [609, 407] width 417 height 18
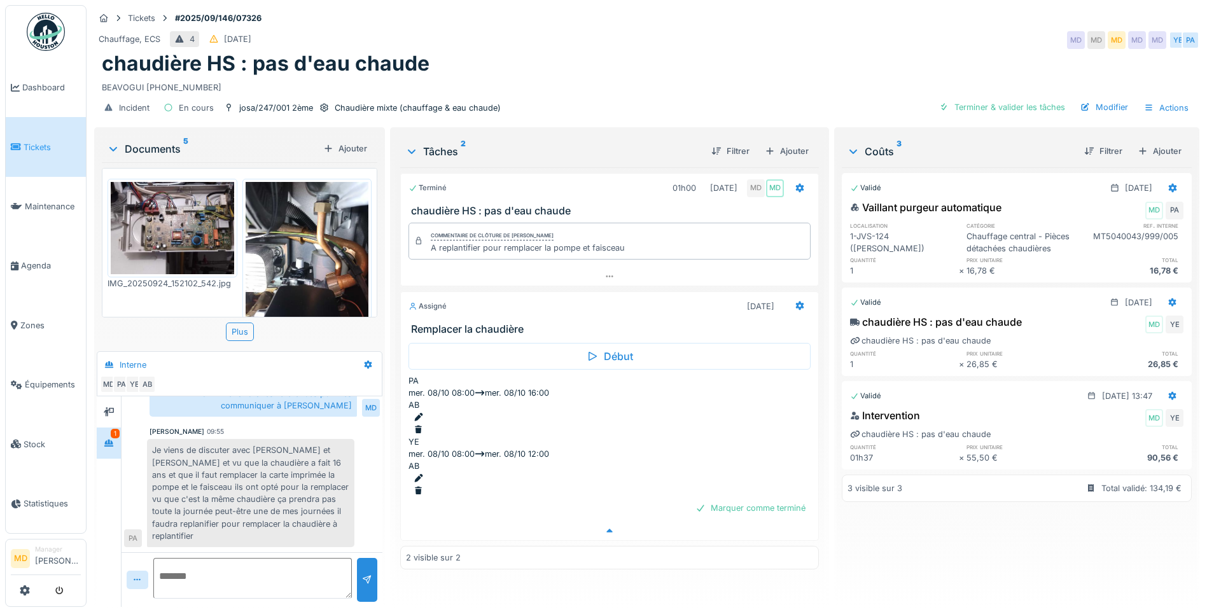
scroll to position [10, 0]
click at [764, 524] on div "Terminé 01h00 24/09/2025 MD MD chaudière HS : pas d'eau chaude Commentaire de c…" at bounding box center [609, 382] width 419 height 430
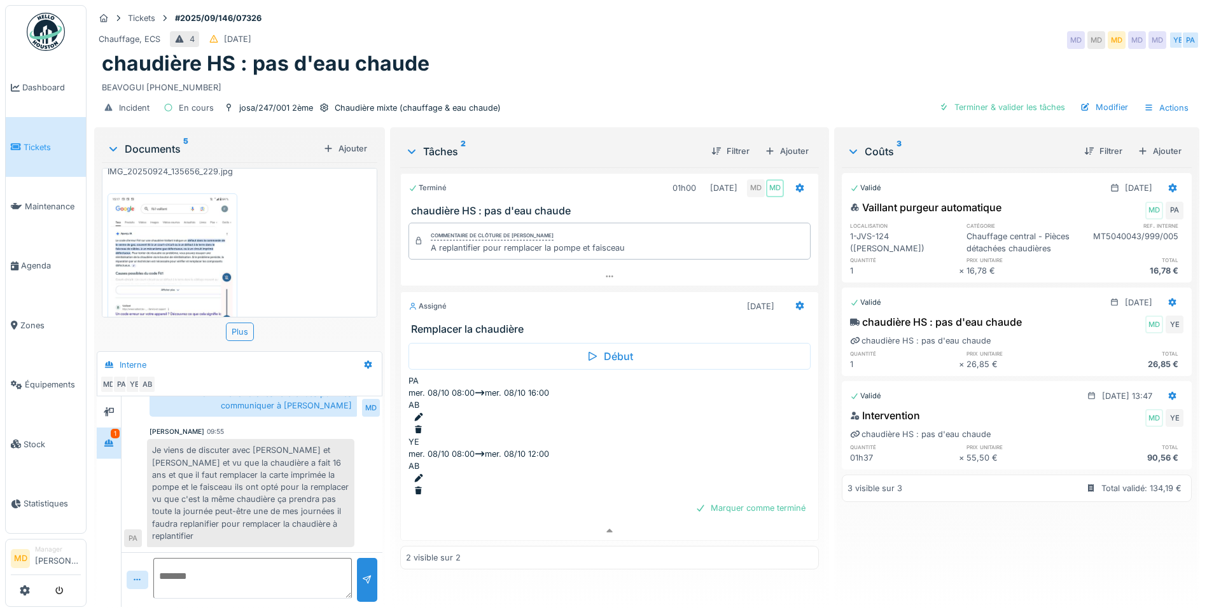
scroll to position [445, 0]
click at [158, 228] on img at bounding box center [172, 231] width 123 height 197
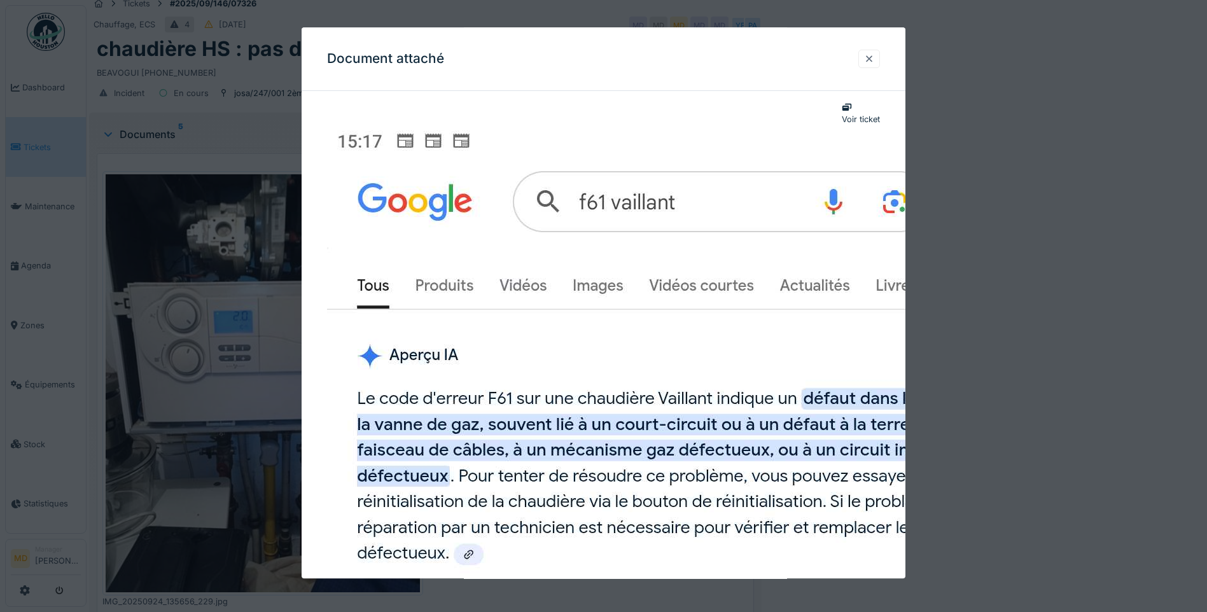
click at [874, 58] on div at bounding box center [869, 59] width 10 height 12
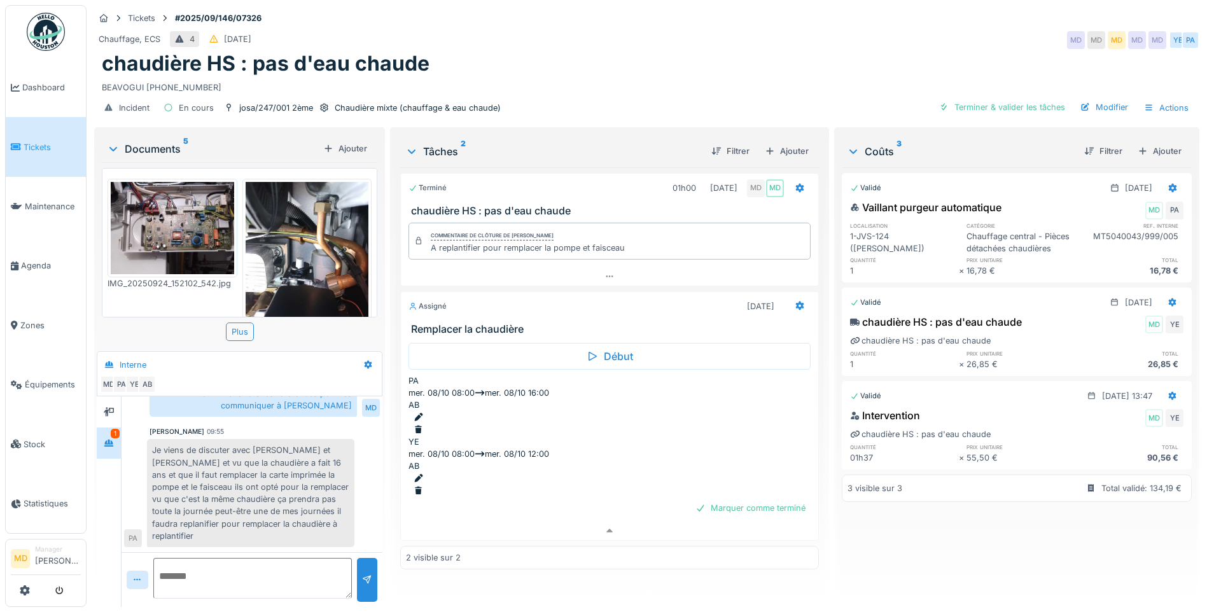
scroll to position [0, 0]
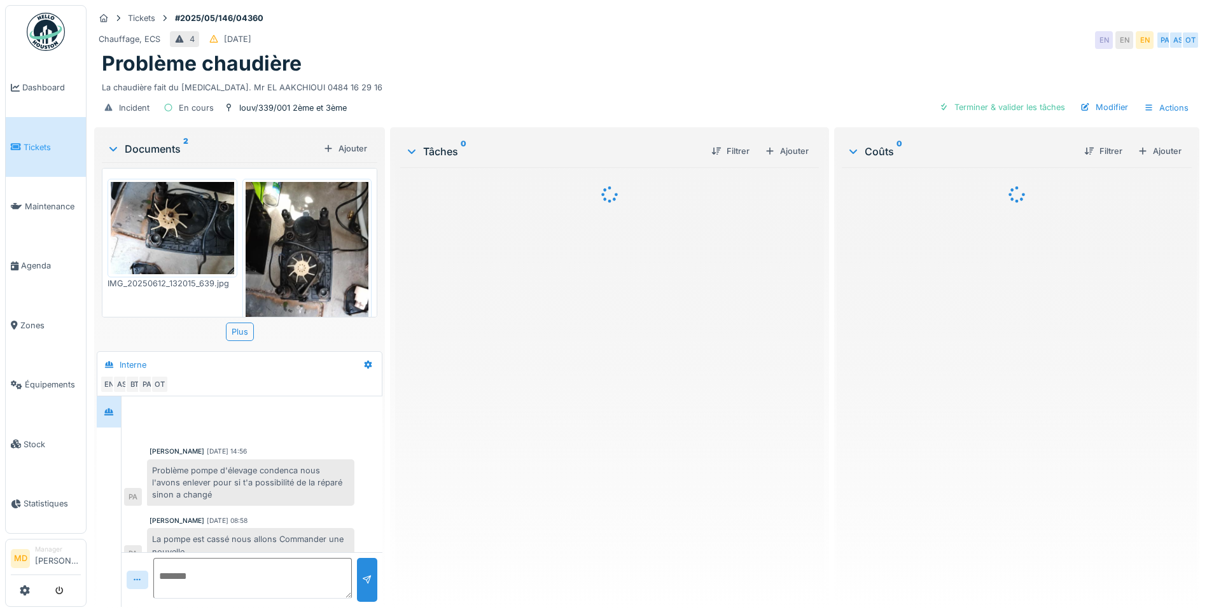
scroll to position [106, 0]
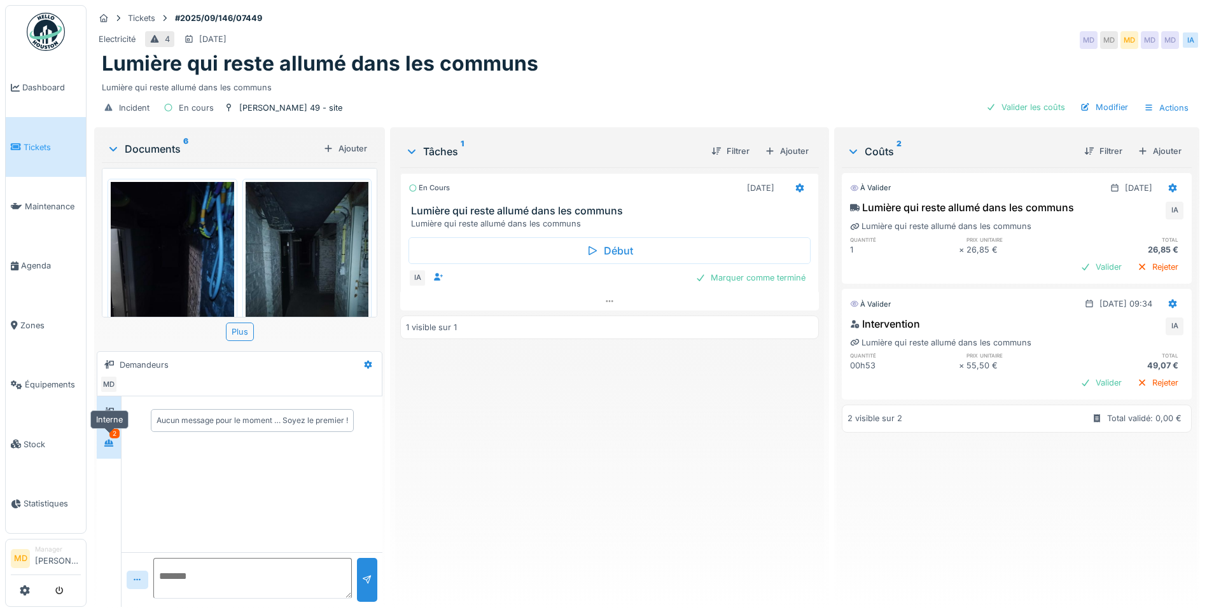
click at [106, 438] on div at bounding box center [109, 443] width 10 height 12
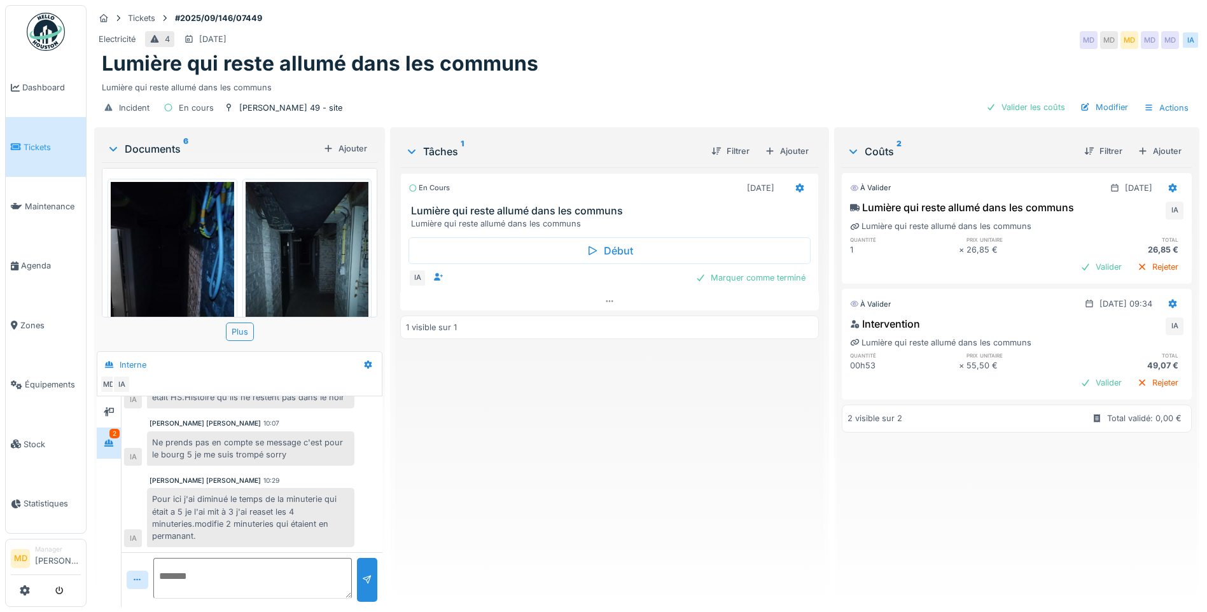
scroll to position [10, 0]
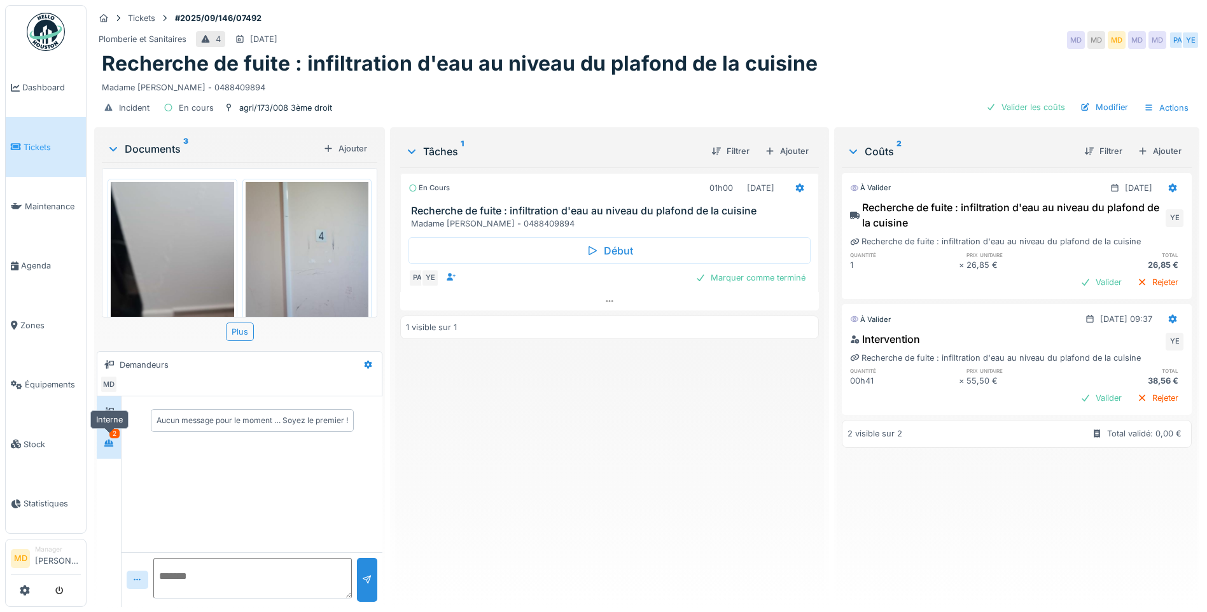
click at [116, 442] on div at bounding box center [108, 443] width 19 height 16
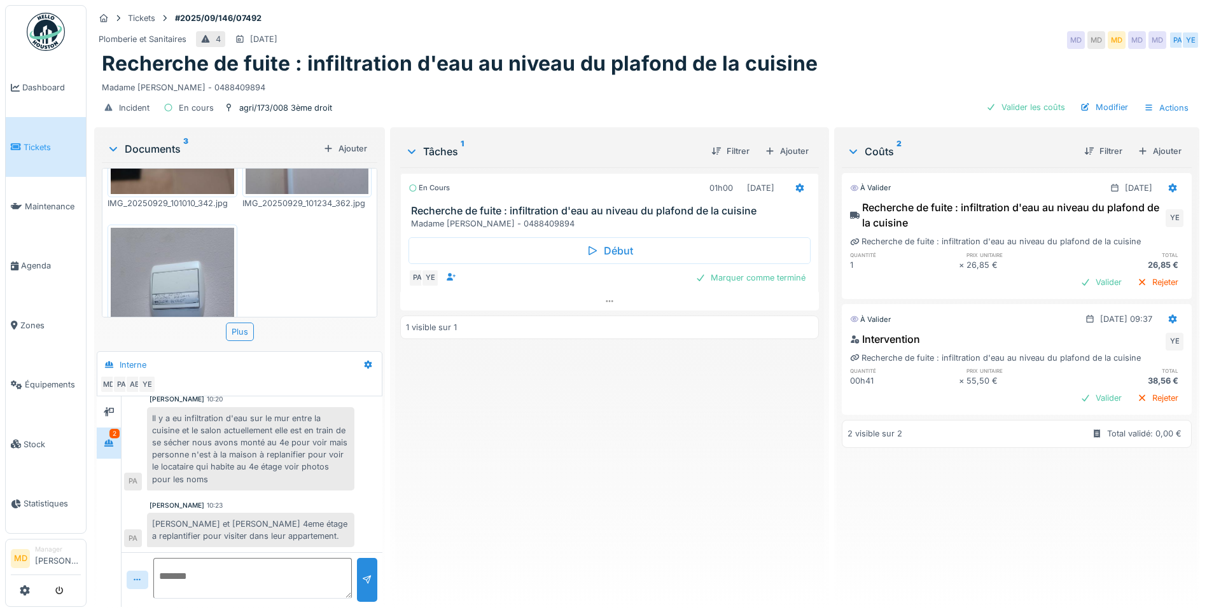
scroll to position [237, 0]
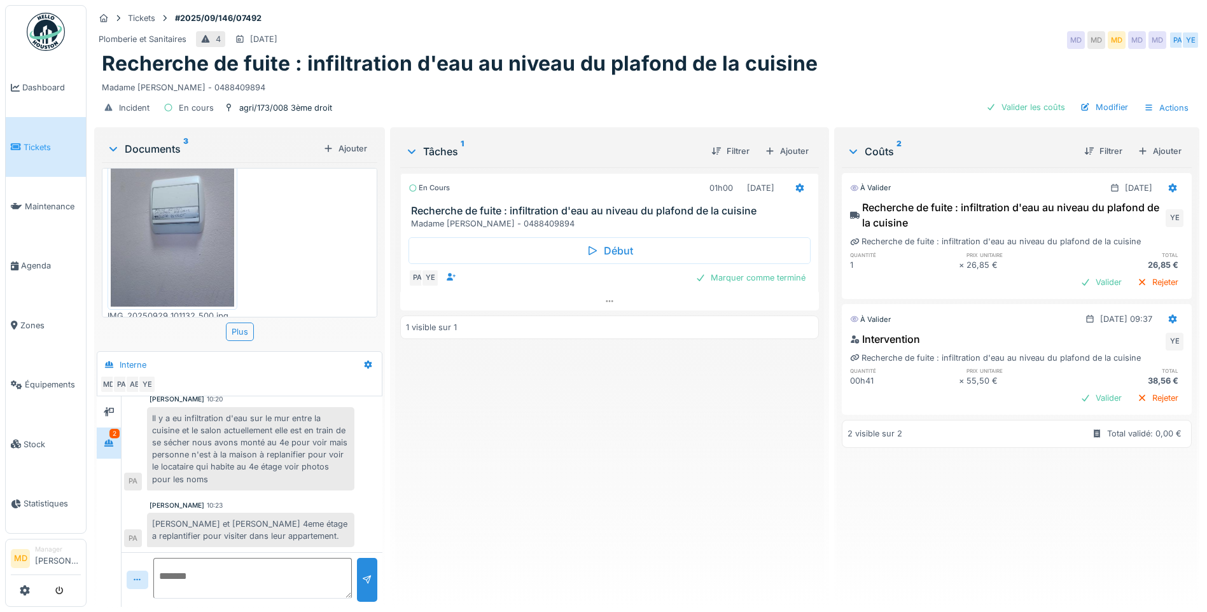
click at [214, 237] on img at bounding box center [172, 225] width 123 height 164
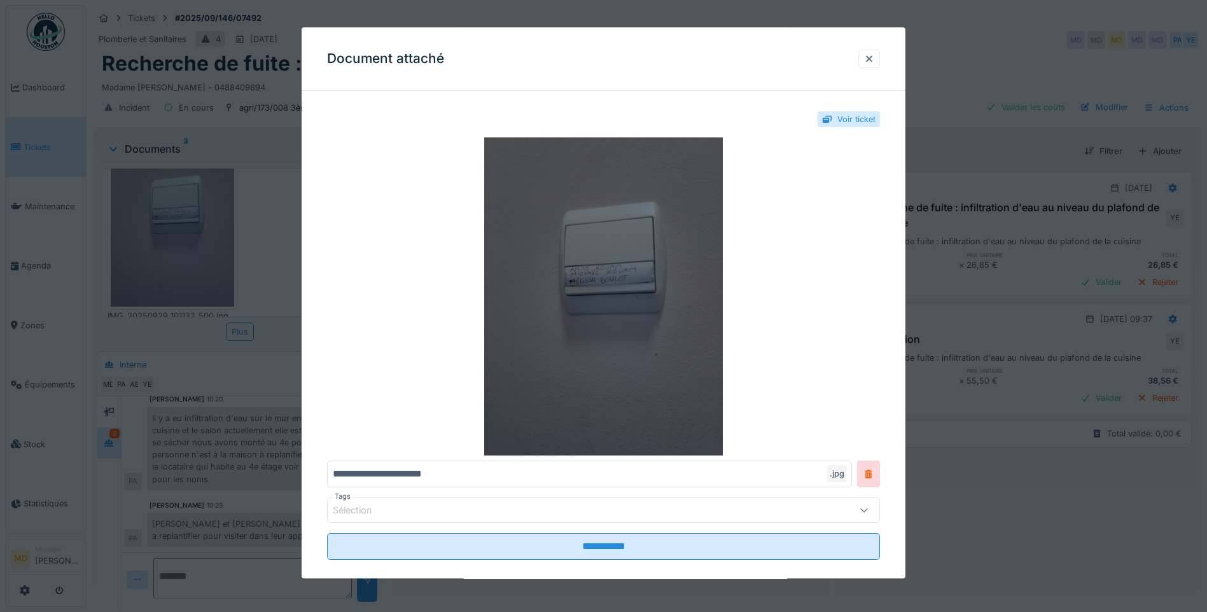
click at [663, 217] on img at bounding box center [603, 296] width 553 height 318
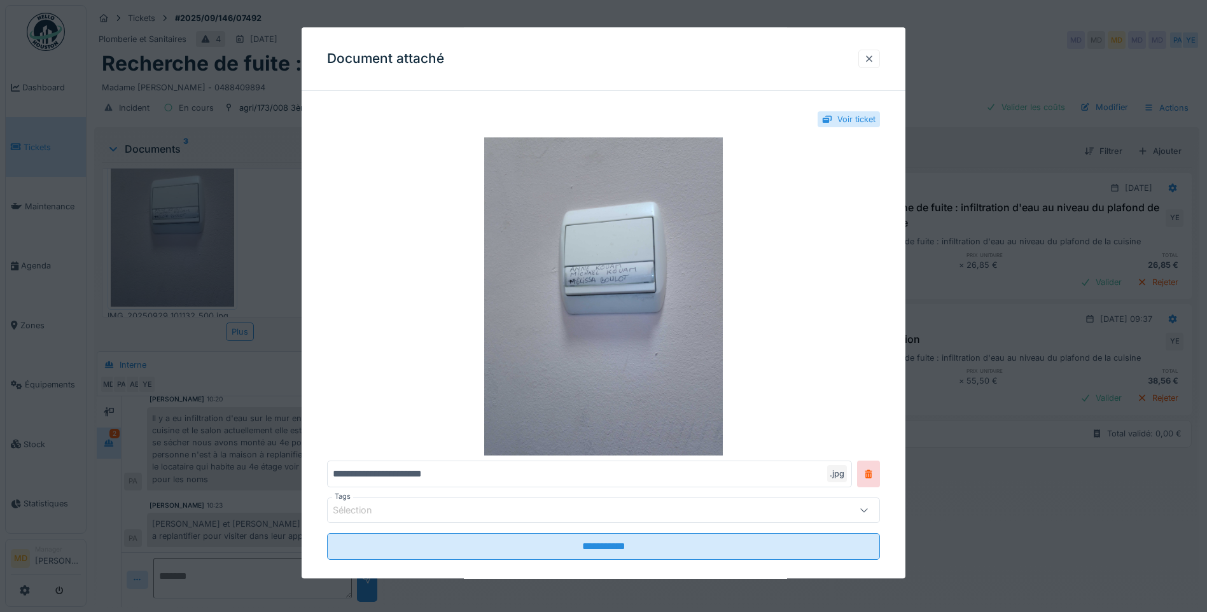
click at [873, 59] on div at bounding box center [869, 59] width 10 height 12
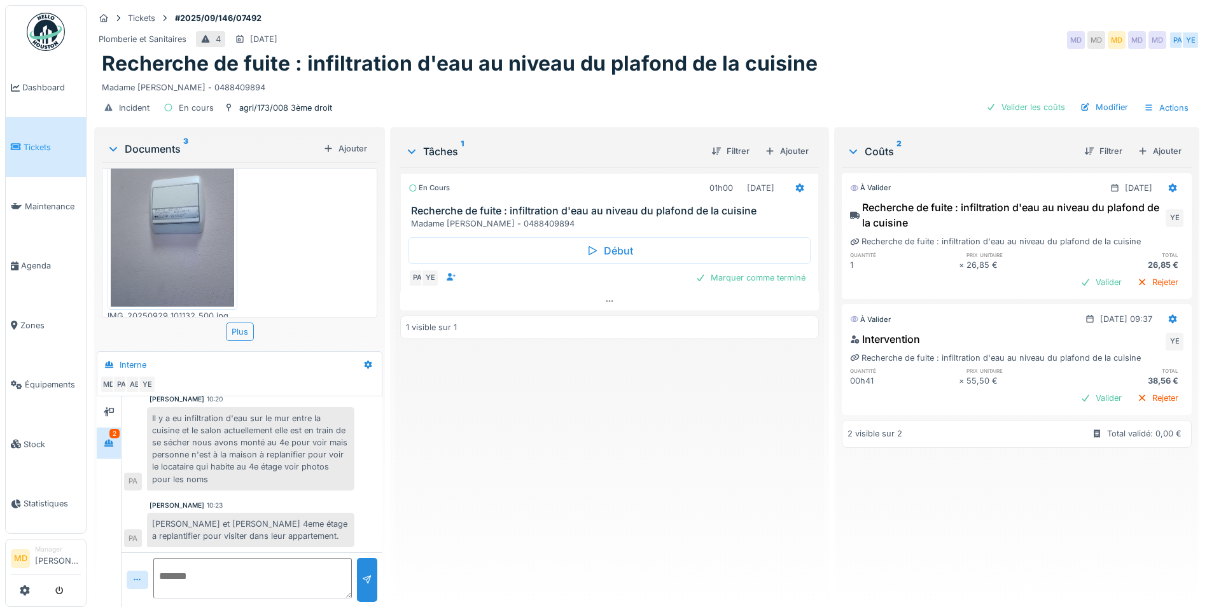
click at [192, 217] on img at bounding box center [172, 225] width 123 height 164
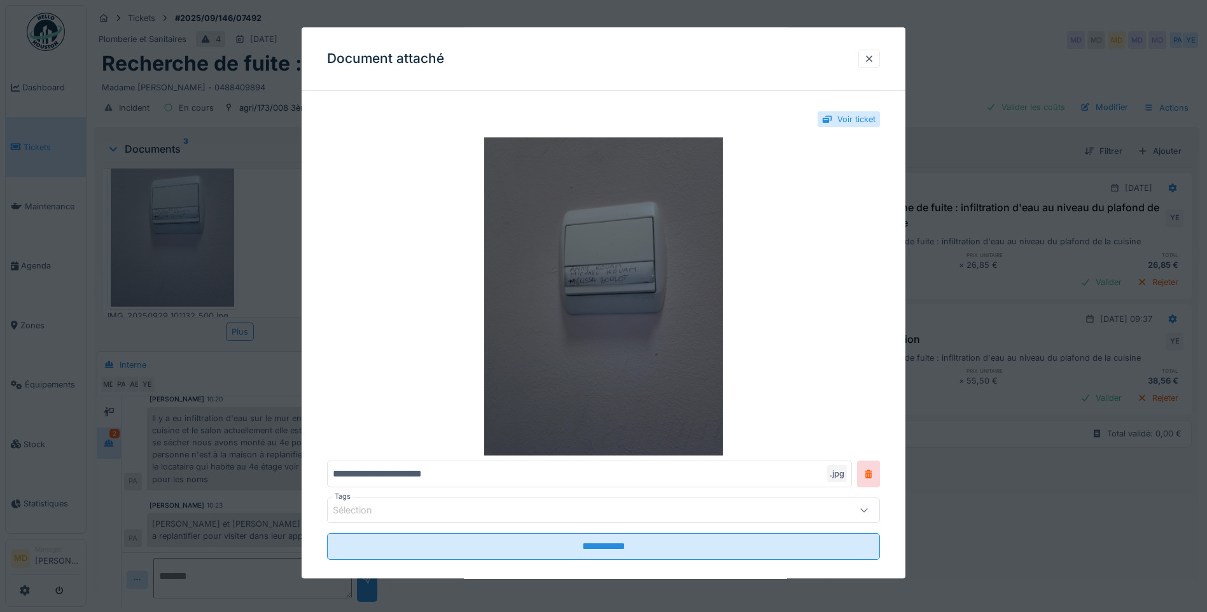
click at [541, 227] on img at bounding box center [603, 296] width 553 height 318
click at [600, 379] on img at bounding box center [603, 296] width 553 height 318
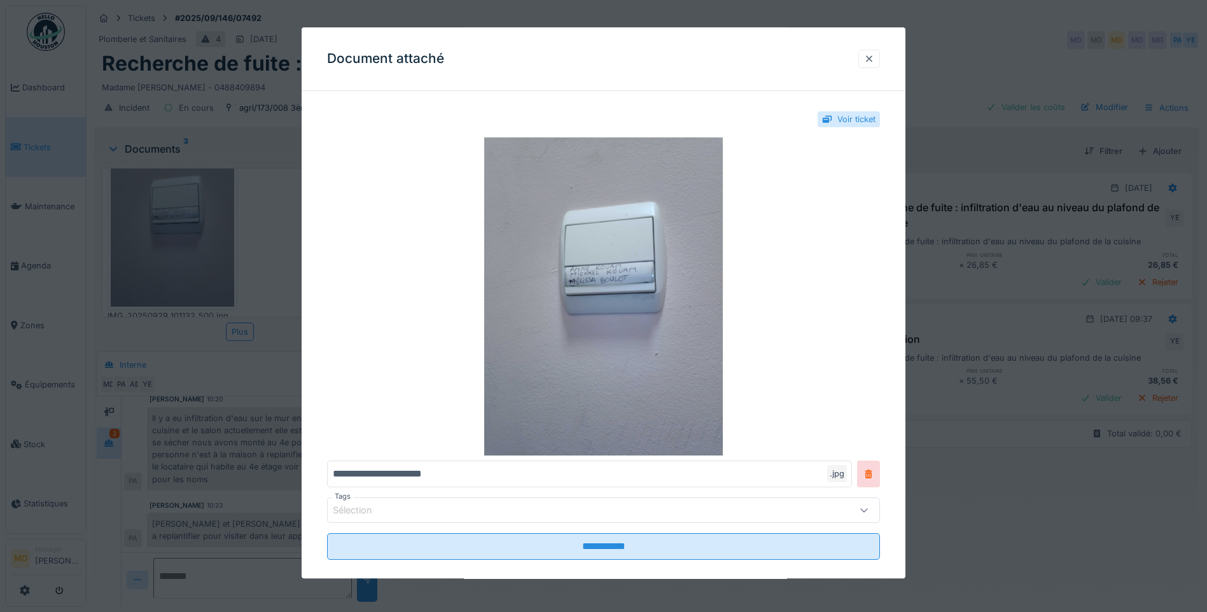
click at [877, 52] on div at bounding box center [869, 59] width 22 height 18
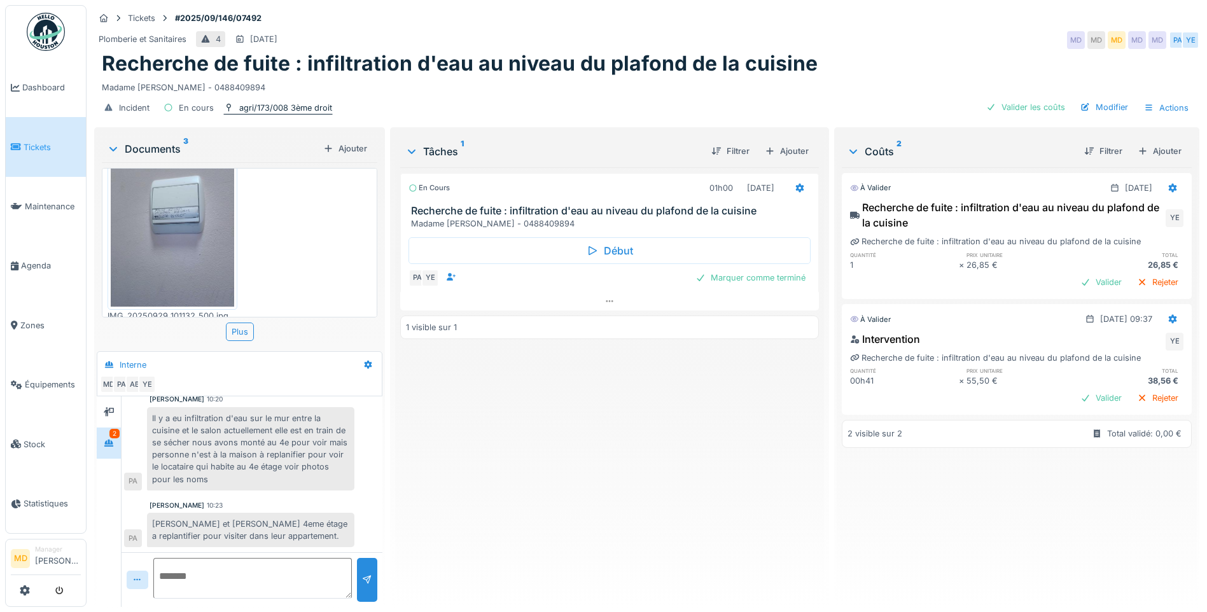
click at [277, 110] on div "agri/173/008 3ème droit" at bounding box center [285, 108] width 93 height 12
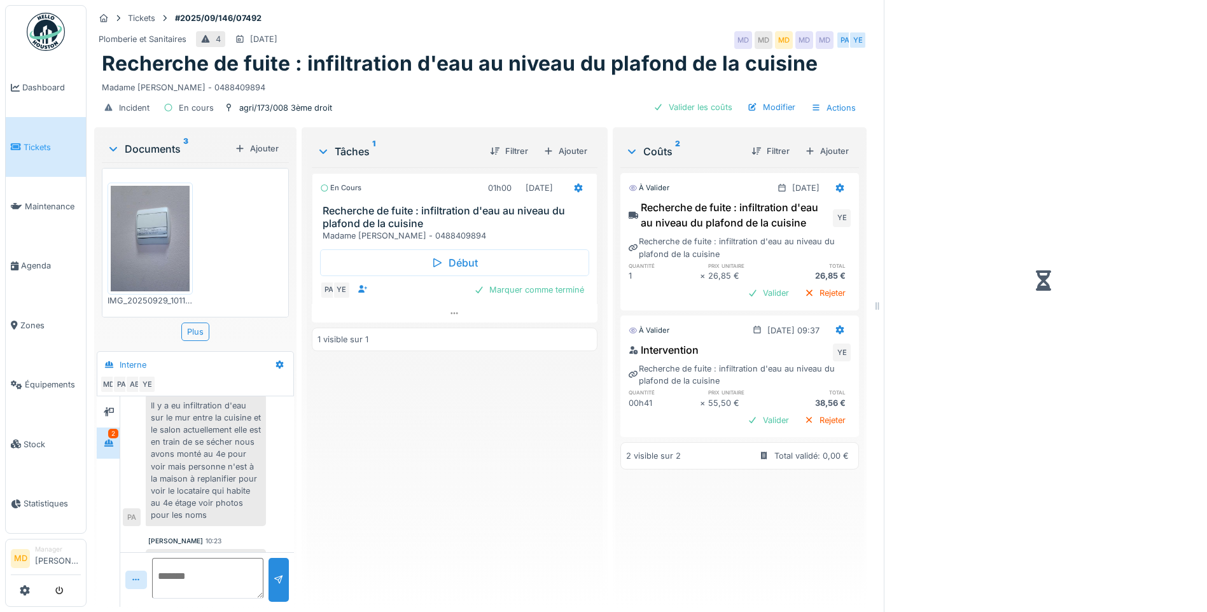
scroll to position [119, 0]
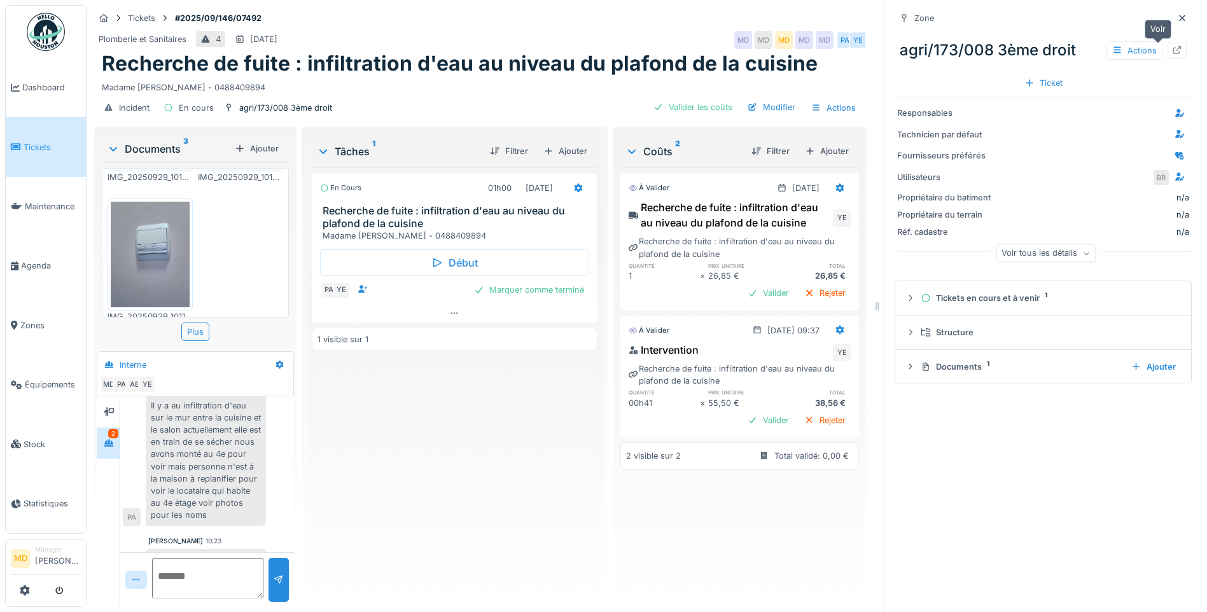
click at [1172, 50] on icon at bounding box center [1177, 50] width 10 height 8
click at [1179, 17] on icon at bounding box center [1182, 18] width 6 height 6
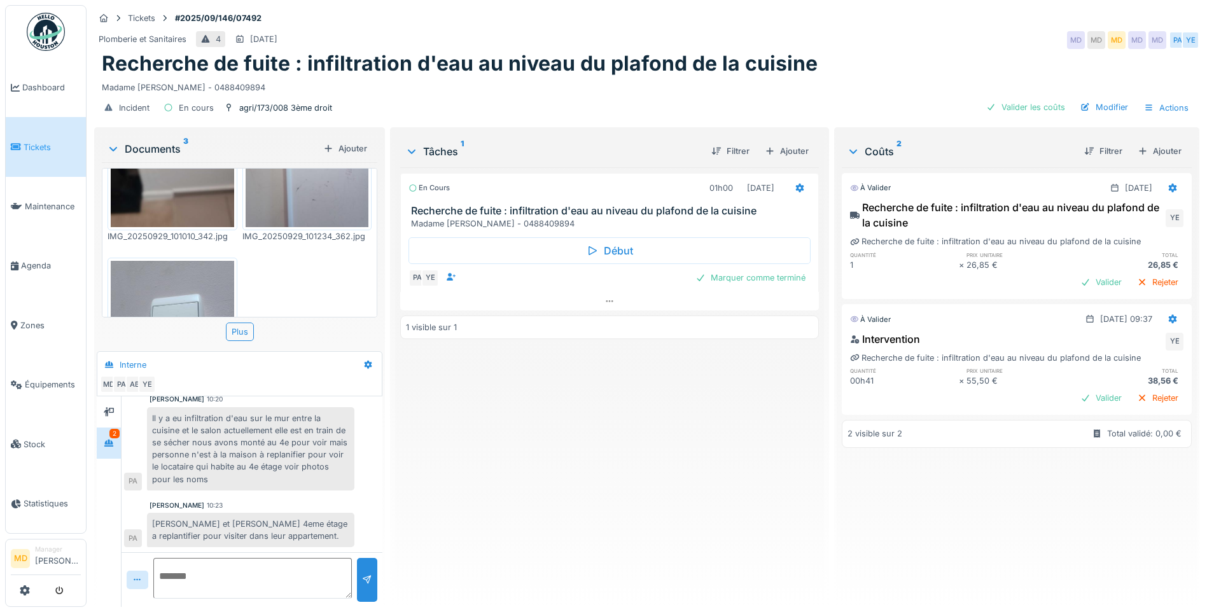
scroll to position [237, 0]
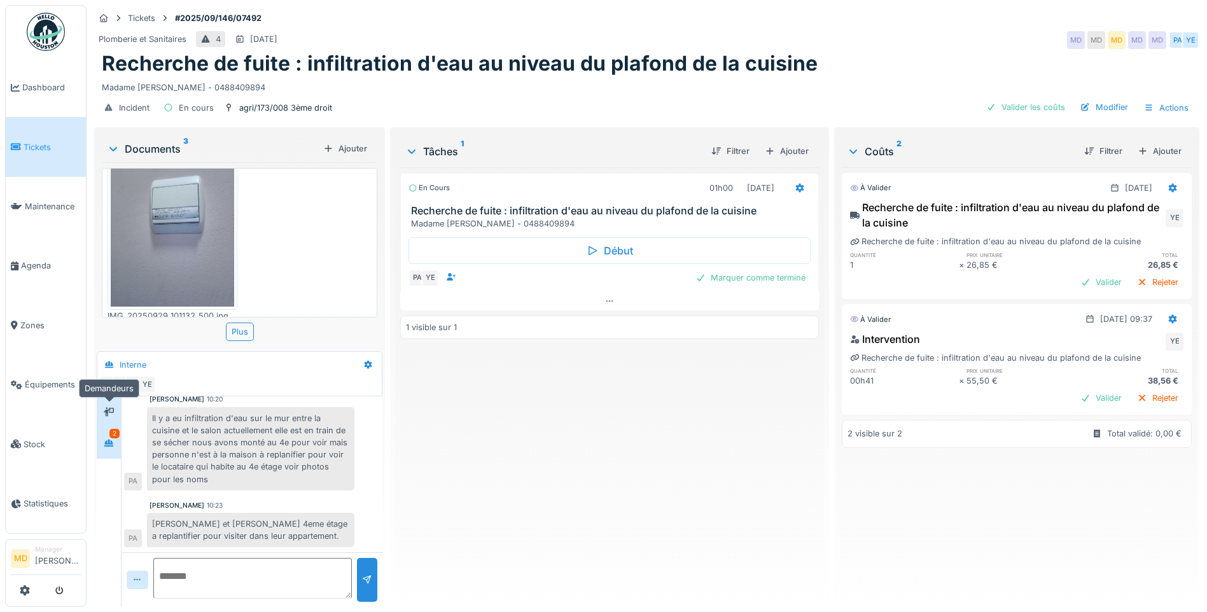
click at [101, 414] on div at bounding box center [108, 412] width 19 height 16
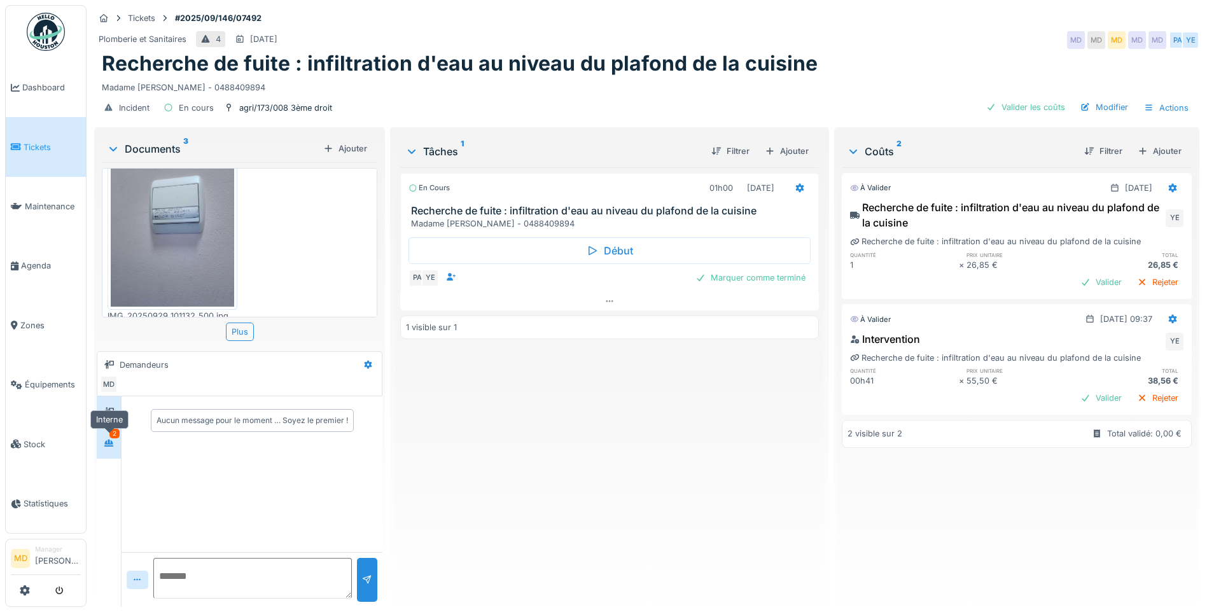
click at [116, 438] on div at bounding box center [108, 443] width 19 height 16
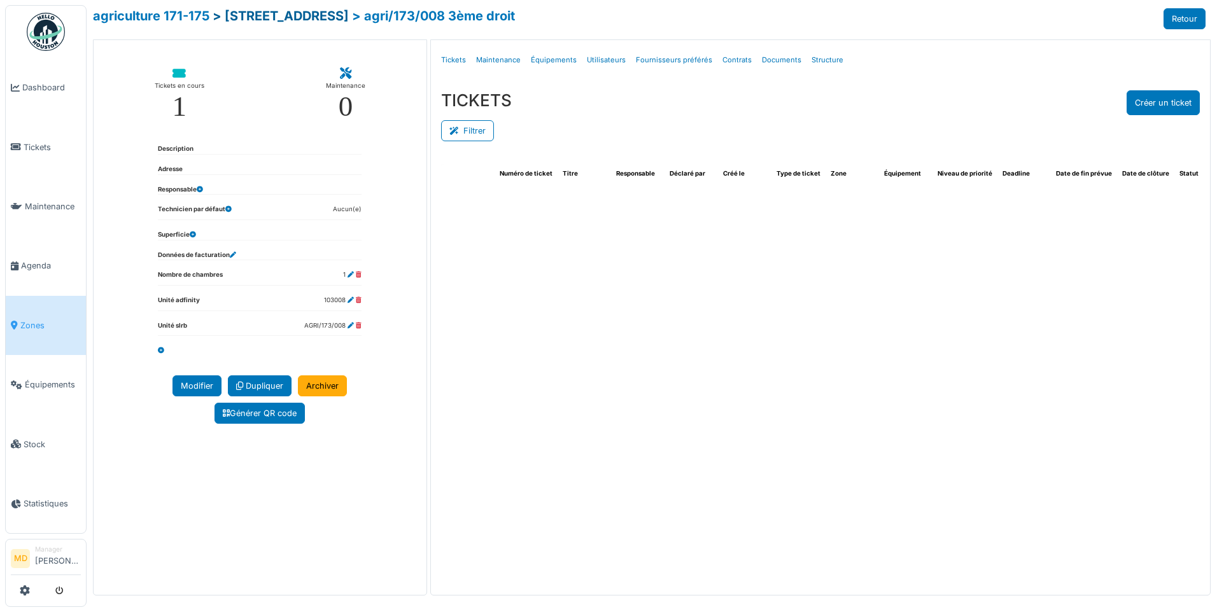
select select "***"
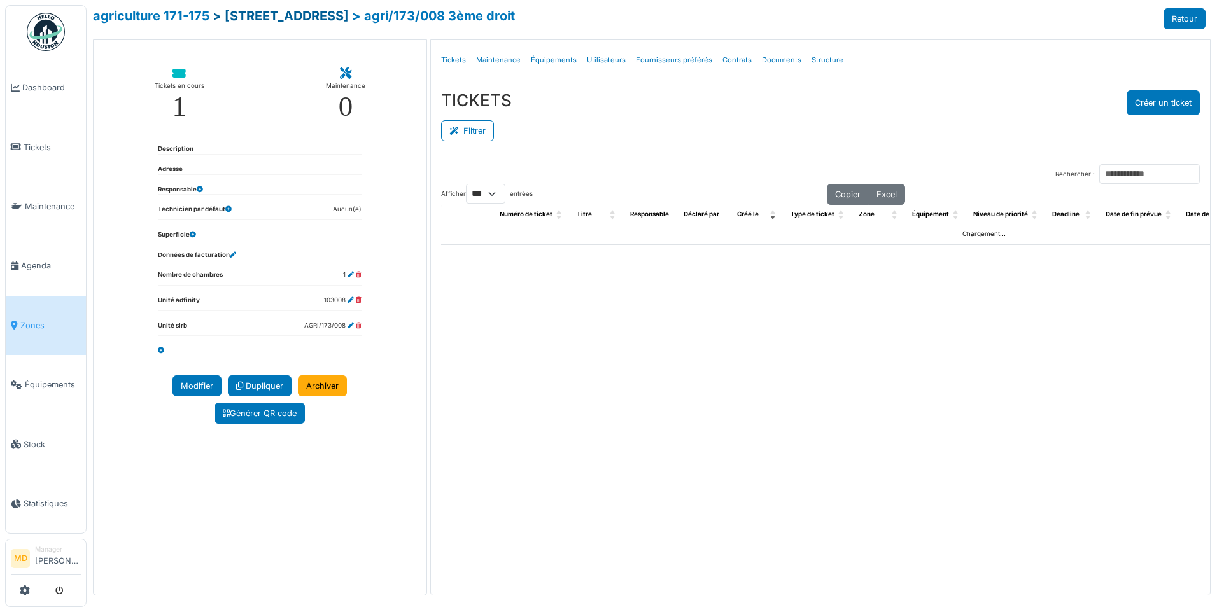
click at [281, 17] on link "> [STREET_ADDRESS]" at bounding box center [281, 15] width 136 height 15
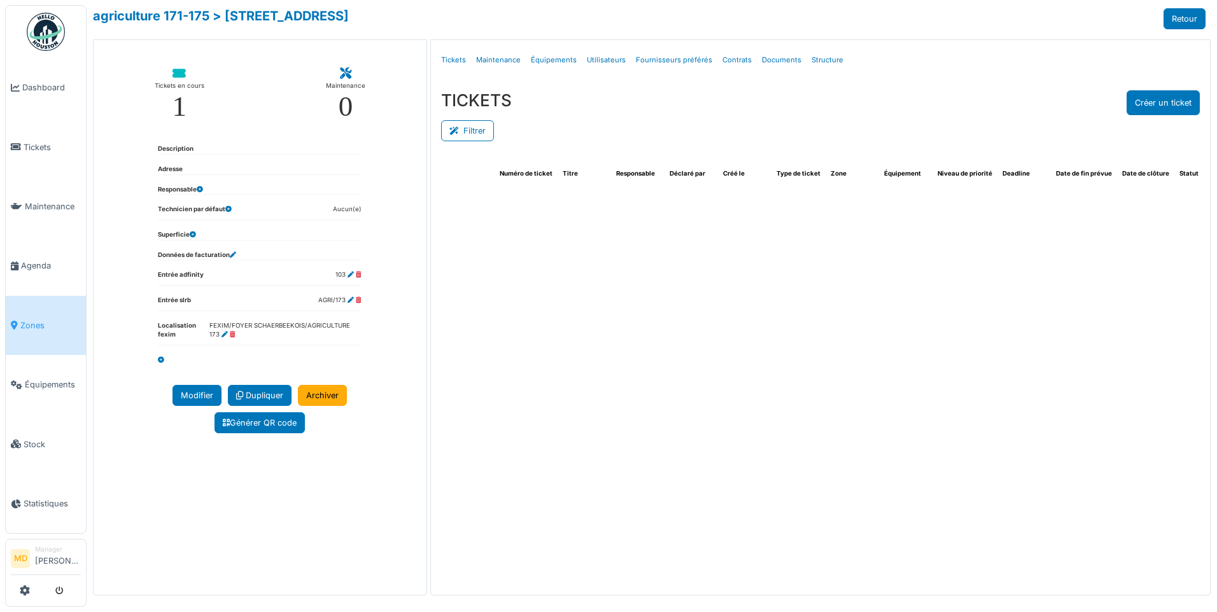
select select "***"
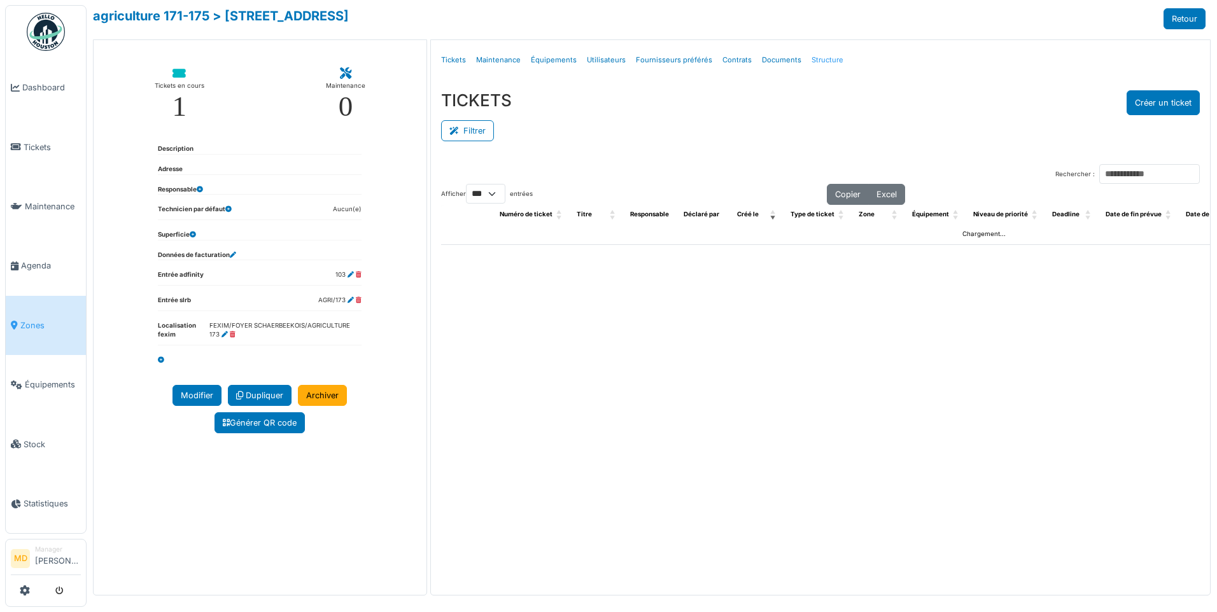
click at [811, 55] on link "Structure" at bounding box center [827, 60] width 42 height 30
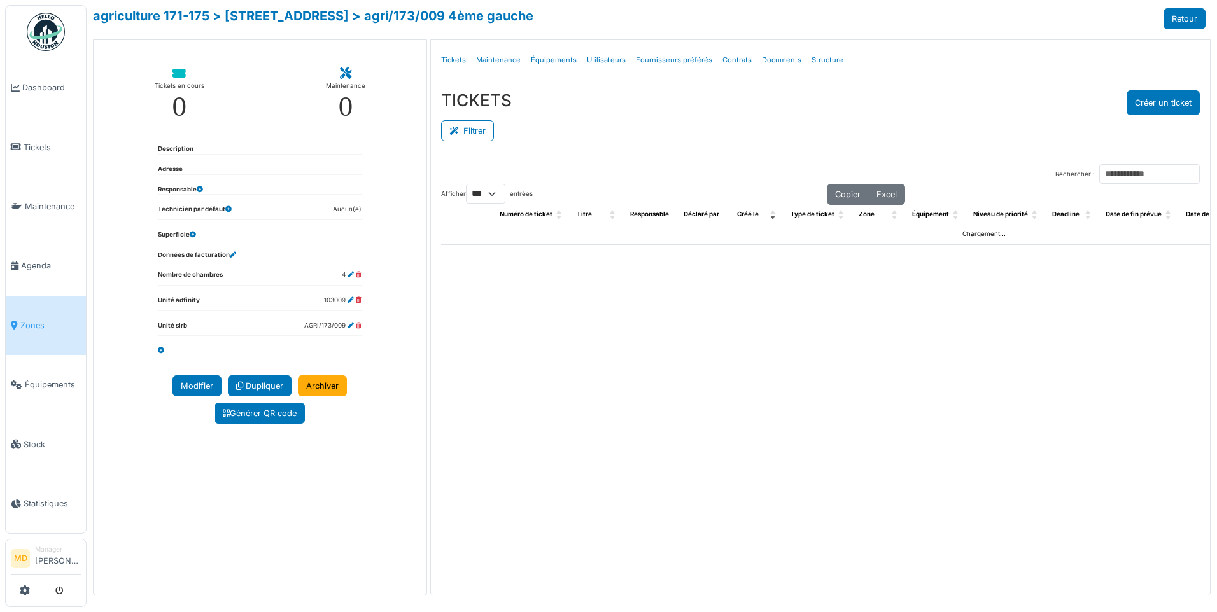
select select "***"
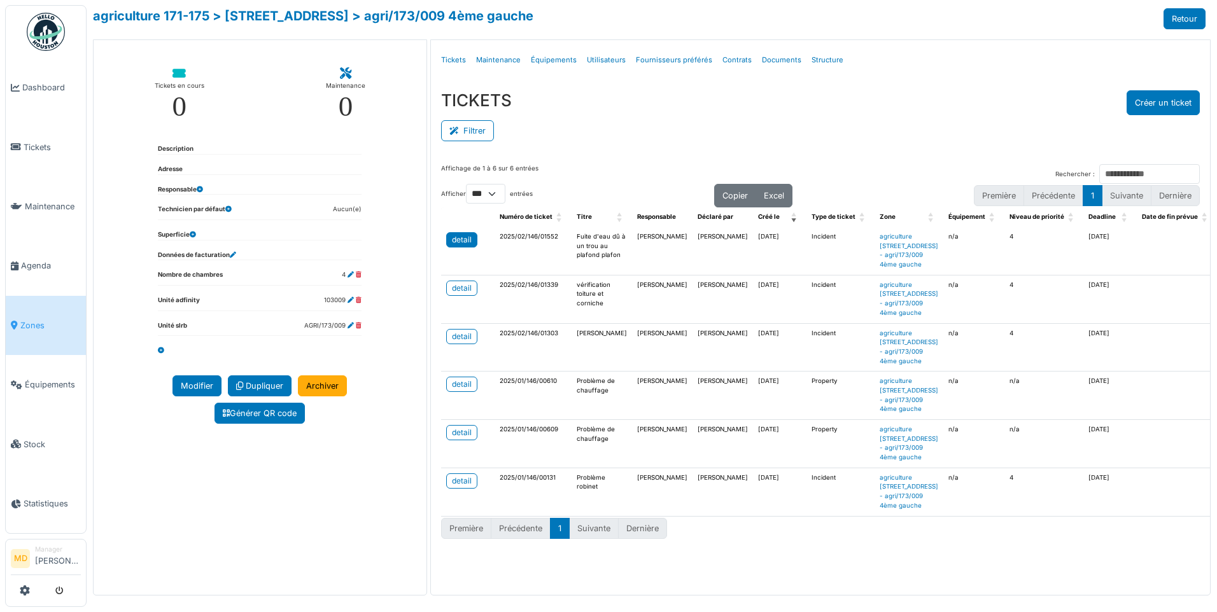
click at [461, 244] on div "detail" at bounding box center [462, 239] width 20 height 11
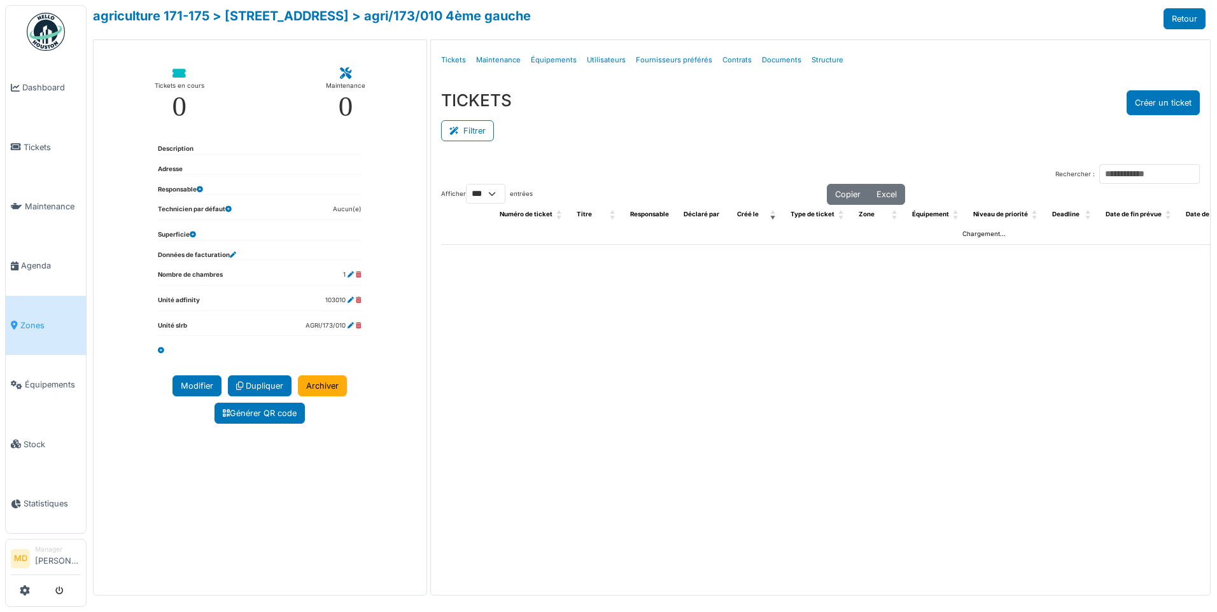
select select "***"
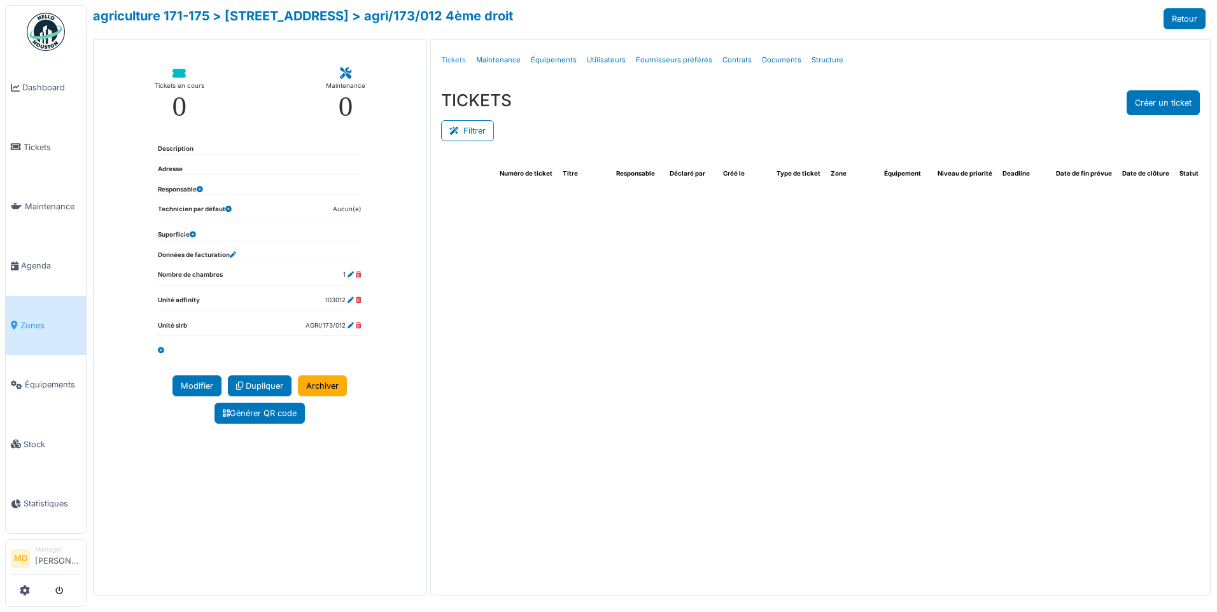
select select "***"
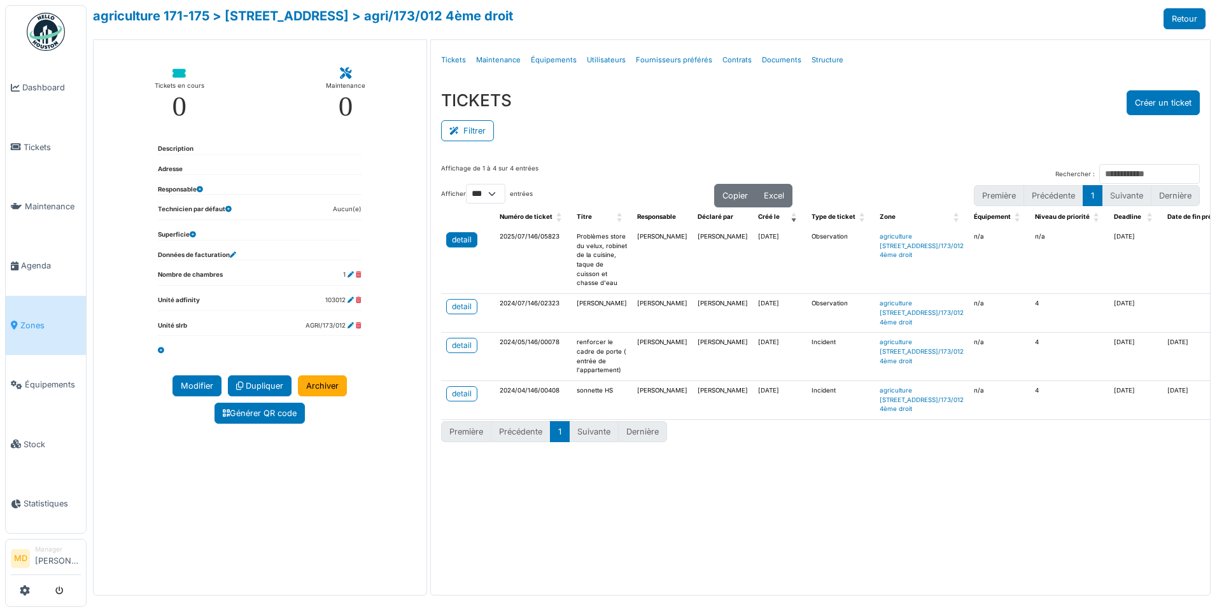
click at [465, 240] on div "detail" at bounding box center [462, 239] width 20 height 11
click at [475, 308] on td "detail" at bounding box center [467, 313] width 53 height 39
click at [469, 312] on div "detail" at bounding box center [462, 306] width 20 height 11
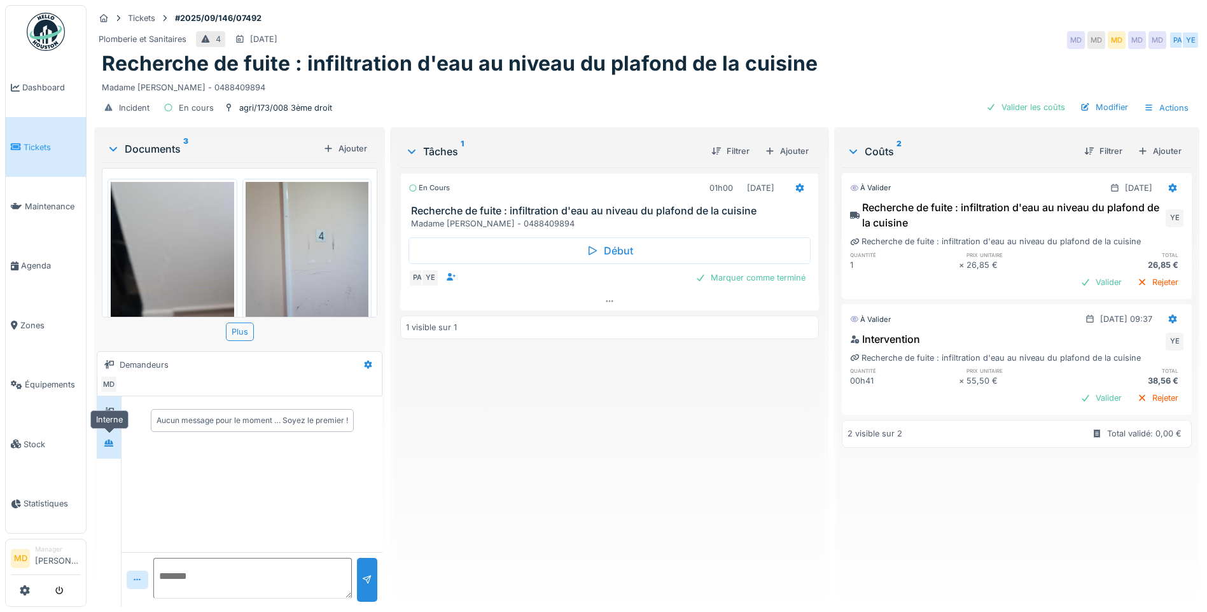
click at [105, 439] on icon at bounding box center [109, 443] width 10 height 8
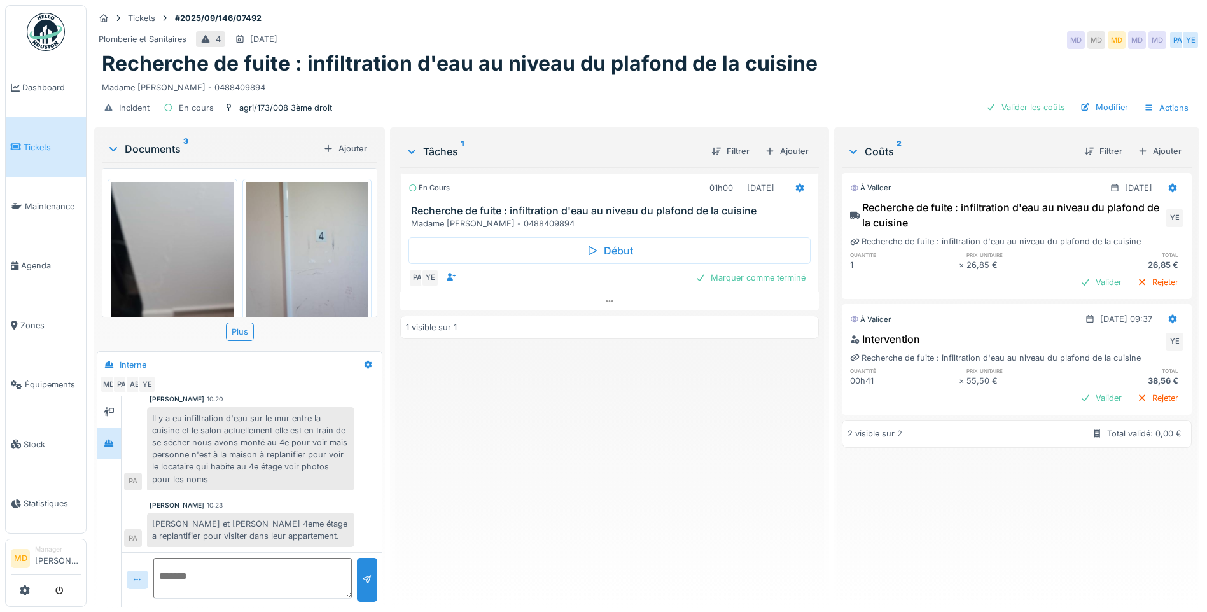
click at [317, 248] on img at bounding box center [307, 264] width 123 height 164
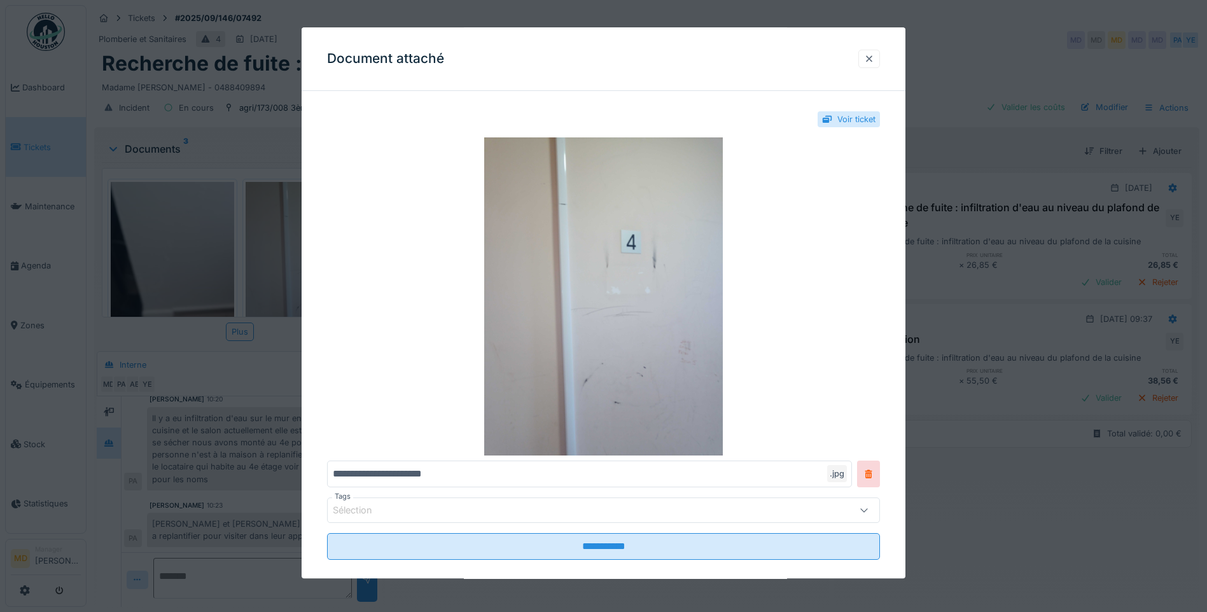
click at [874, 57] on div at bounding box center [869, 59] width 10 height 12
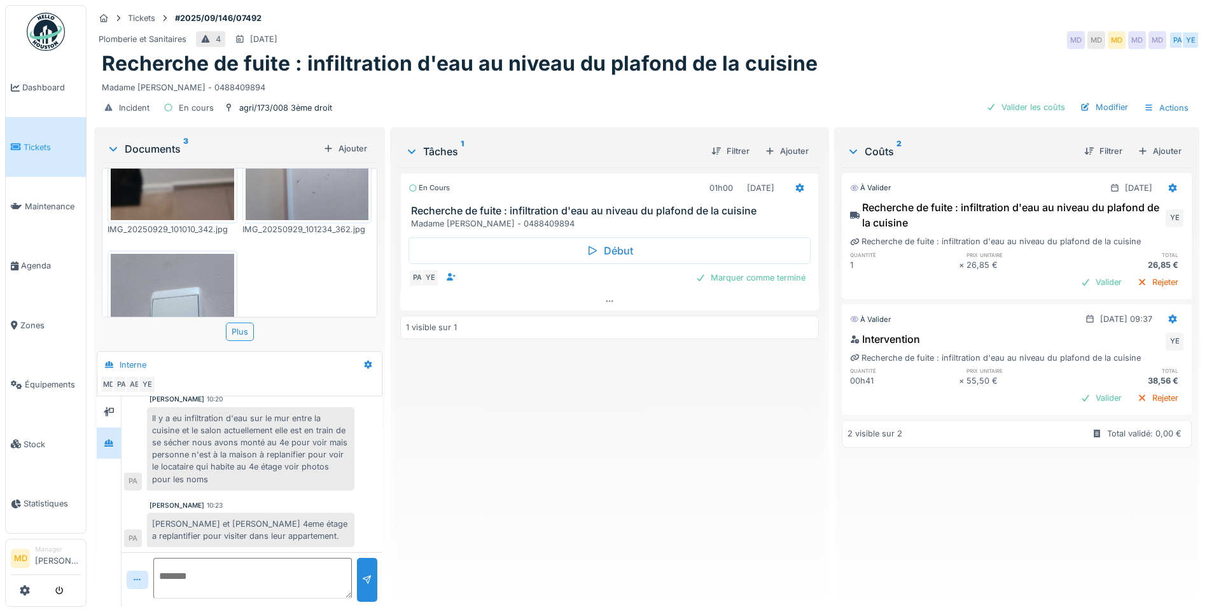
scroll to position [127, 0]
click at [179, 283] on img at bounding box center [172, 335] width 123 height 164
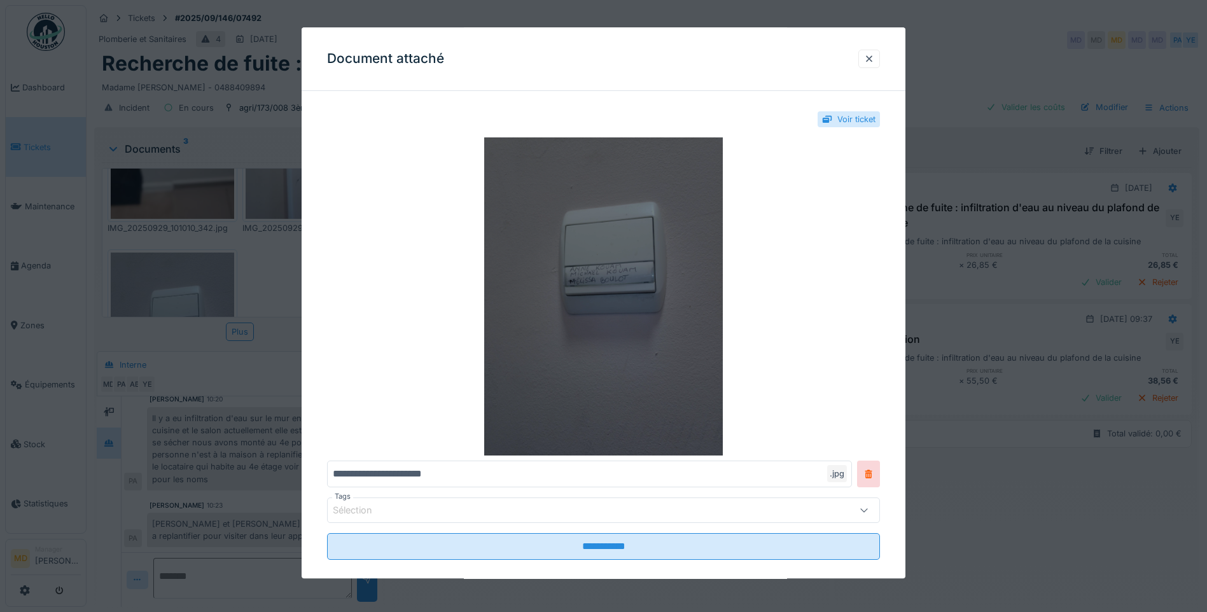
click at [610, 276] on img at bounding box center [603, 296] width 553 height 318
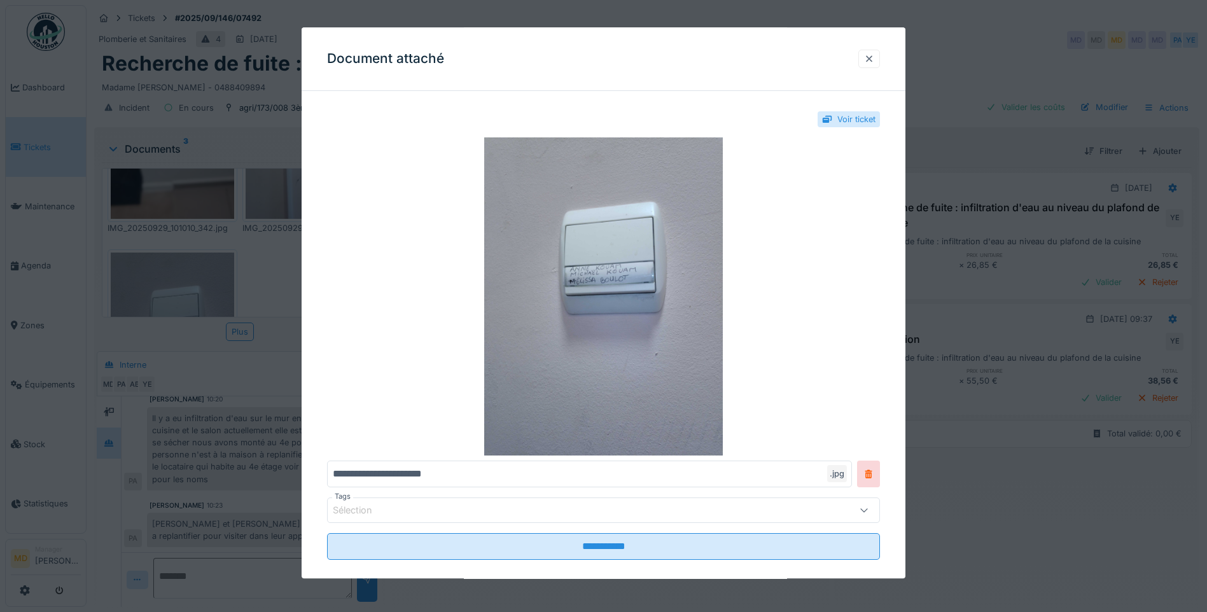
click at [879, 59] on div at bounding box center [869, 59] width 22 height 18
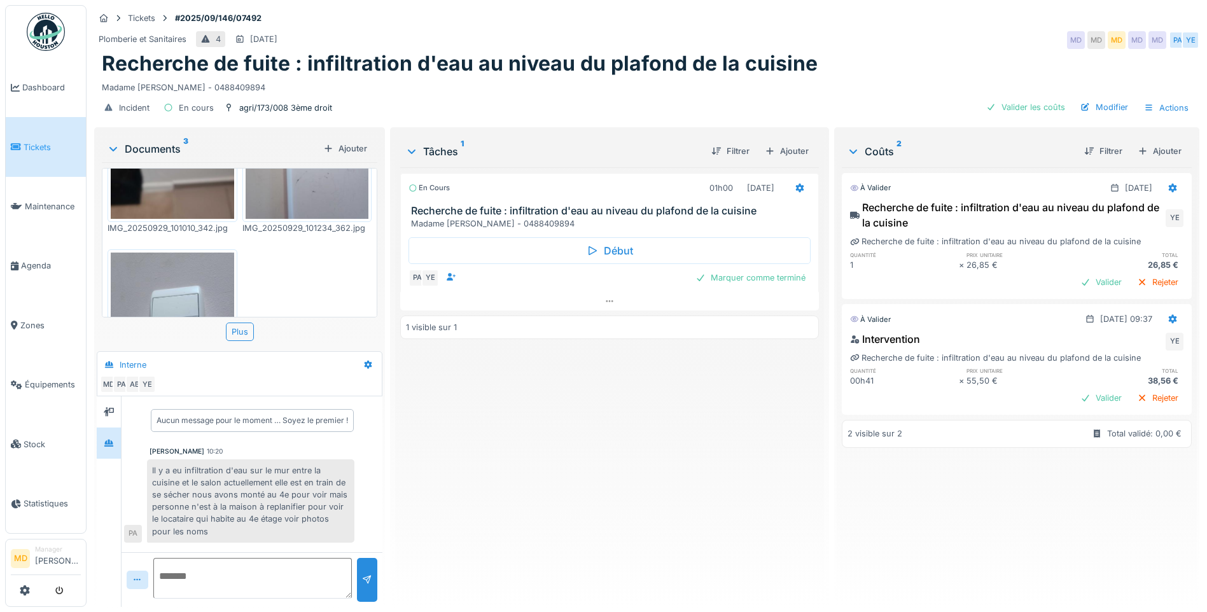
scroll to position [191, 0]
